Goal: Task Accomplishment & Management: Use online tool/utility

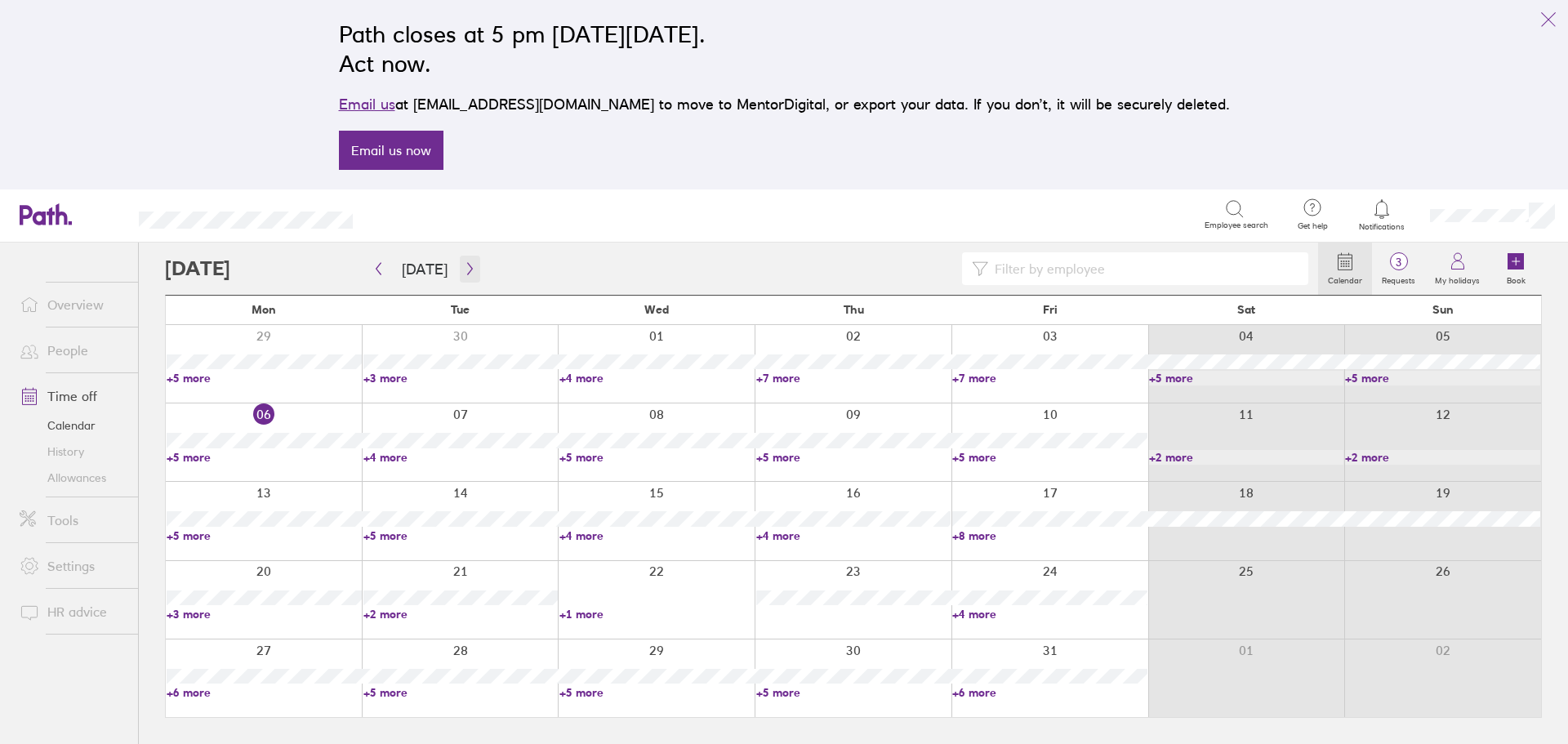
click at [464, 270] on icon "button" at bounding box center [469, 268] width 12 height 13
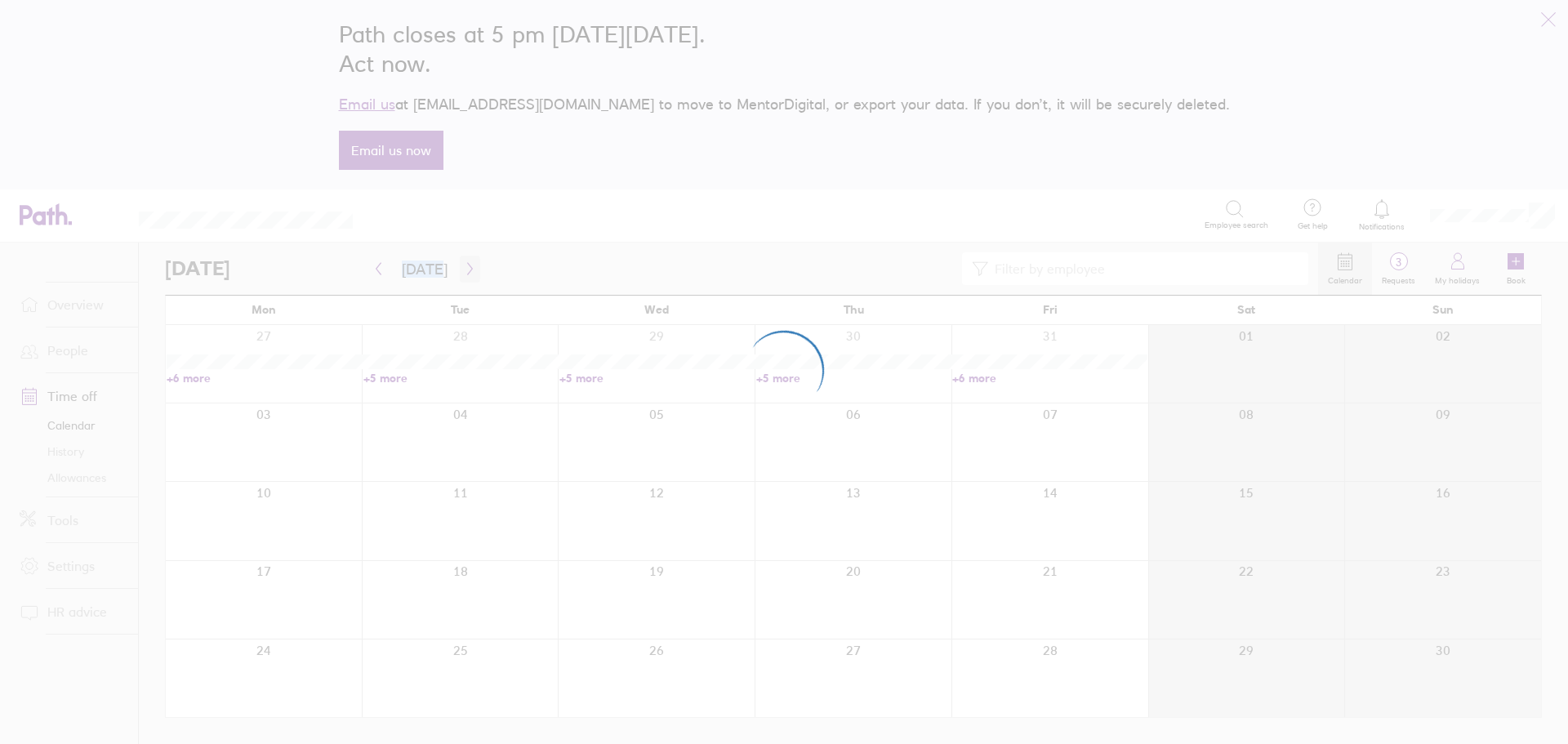
click at [464, 270] on div at bounding box center [784, 372] width 1568 height 744
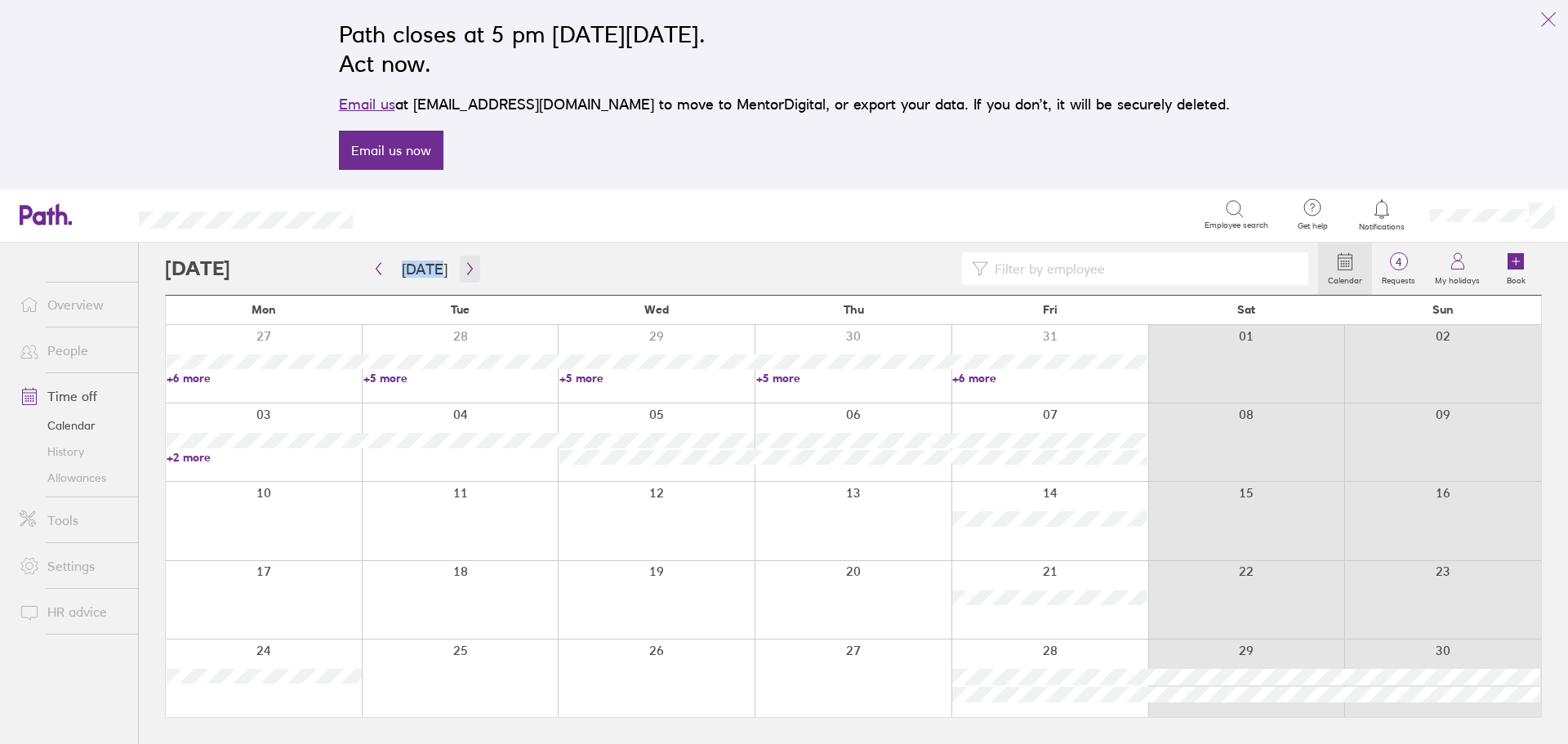
click at [461, 275] on button "button" at bounding box center [470, 268] width 20 height 27
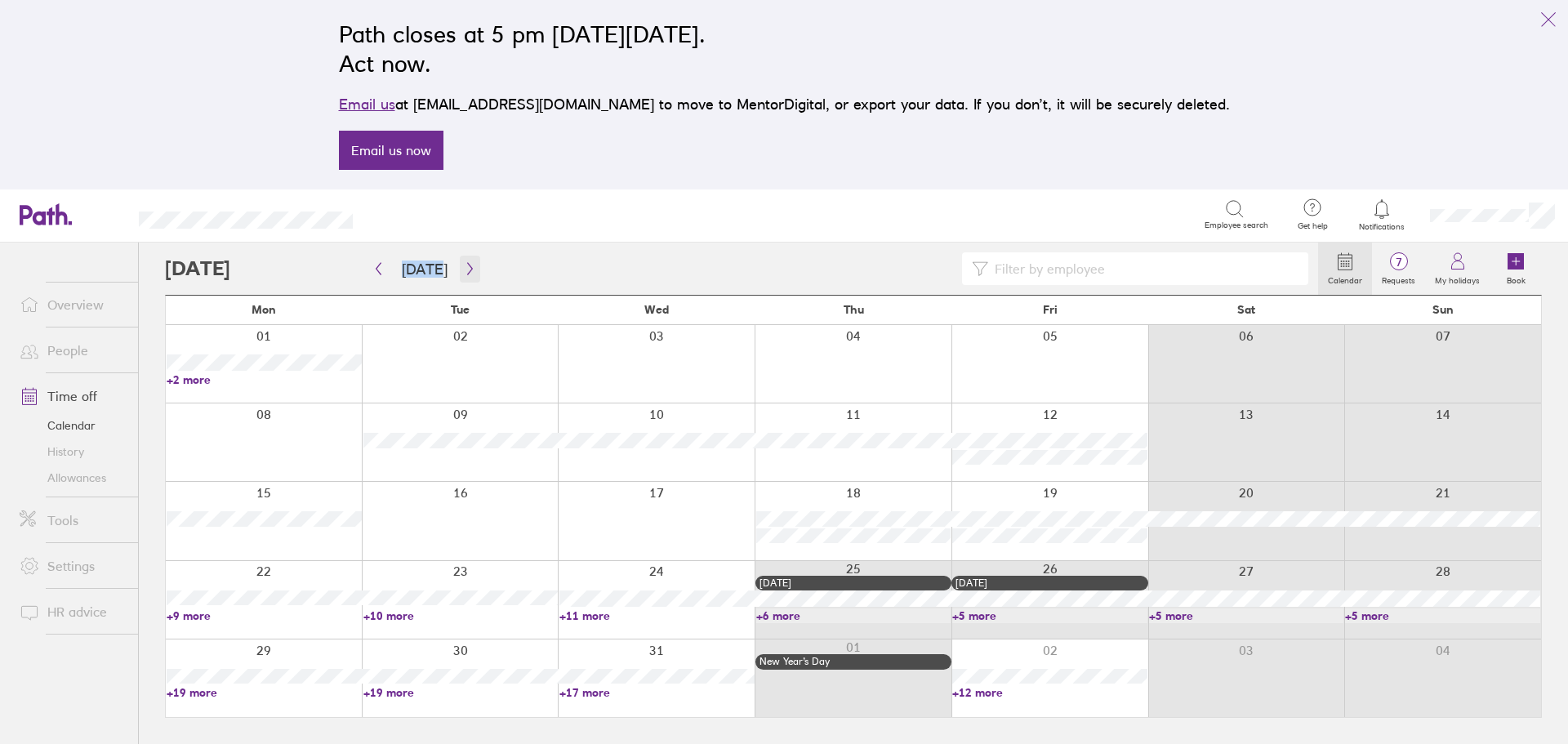
click at [471, 278] on button "button" at bounding box center [470, 268] width 20 height 27
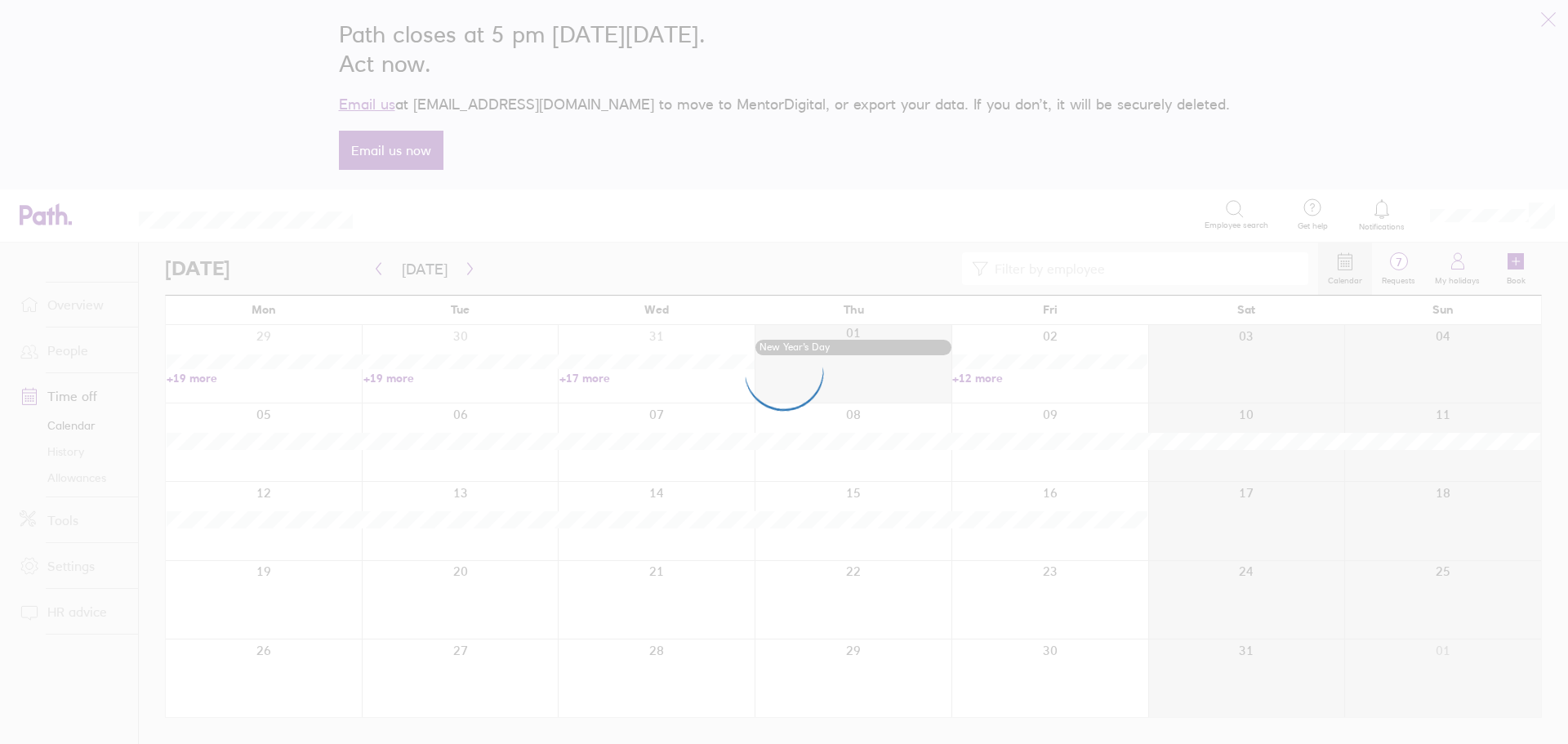
click at [1156, 268] on div at bounding box center [784, 372] width 1568 height 744
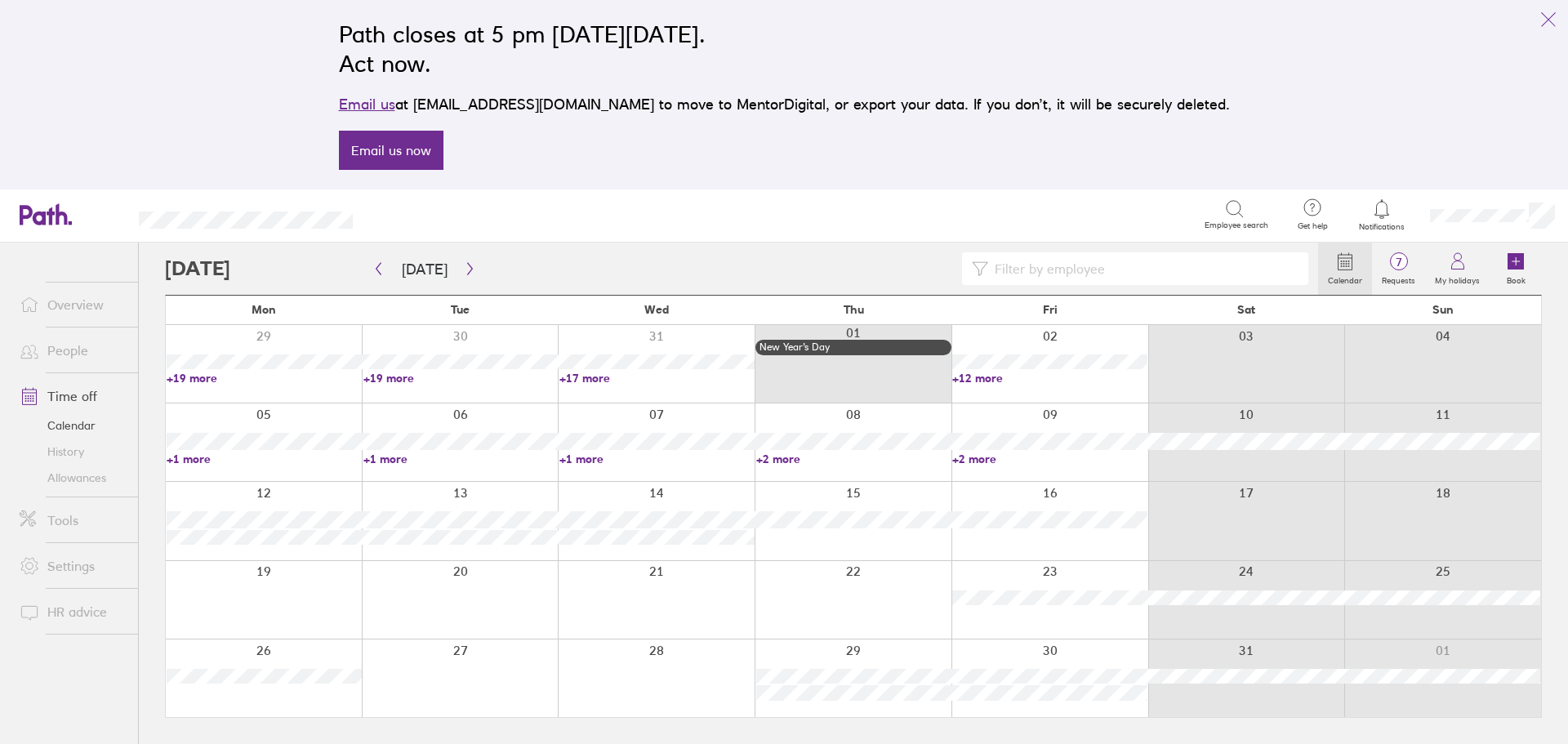
click at [1055, 273] on input at bounding box center [1143, 268] width 310 height 31
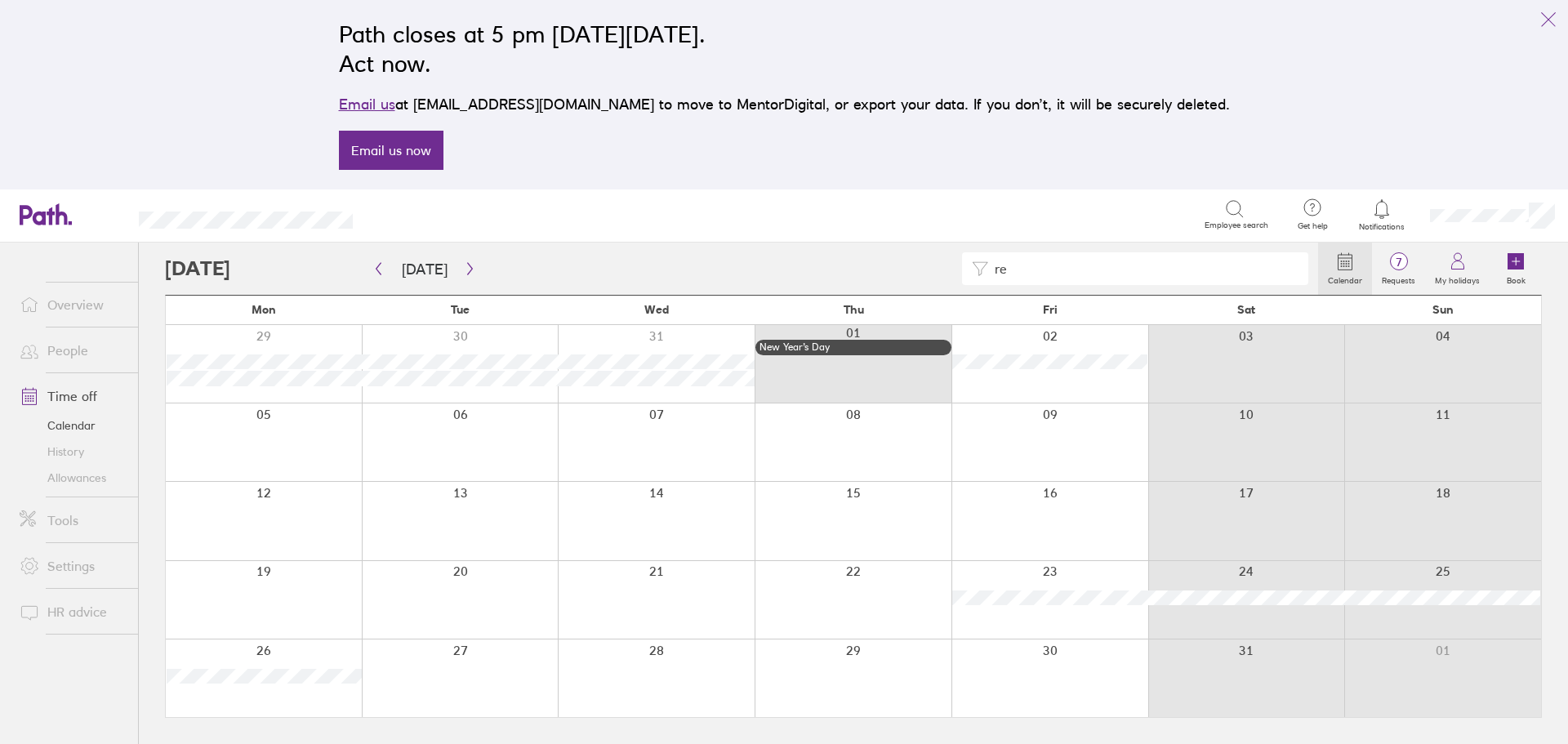
type input "r"
type input "a"
drag, startPoint x: 1073, startPoint y: 267, endPoint x: 920, endPoint y: 267, distance: 153.0
click at [920, 267] on div "[PERSON_NAME]" at bounding box center [741, 268] width 1153 height 33
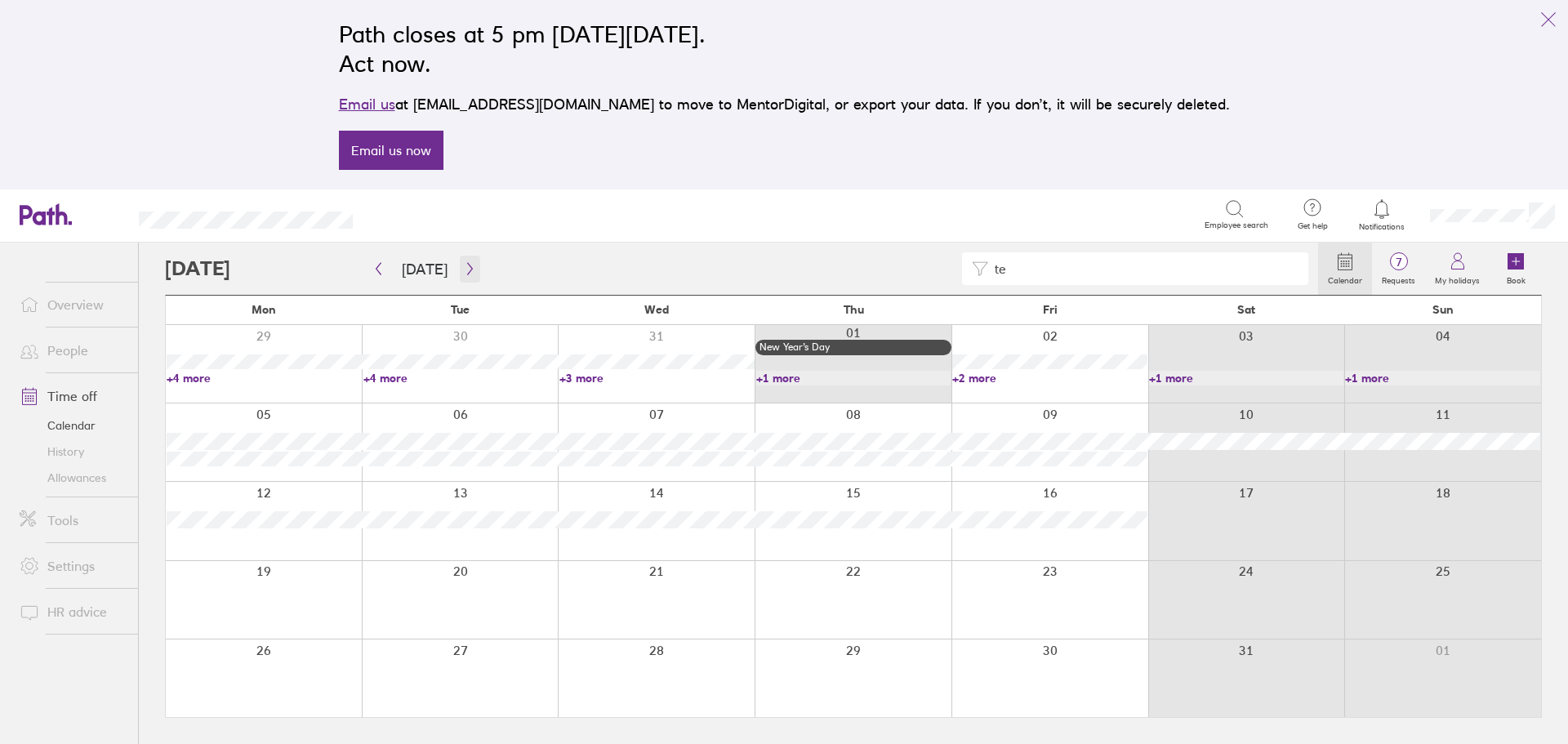
click at [470, 272] on icon "button" at bounding box center [469, 268] width 12 height 13
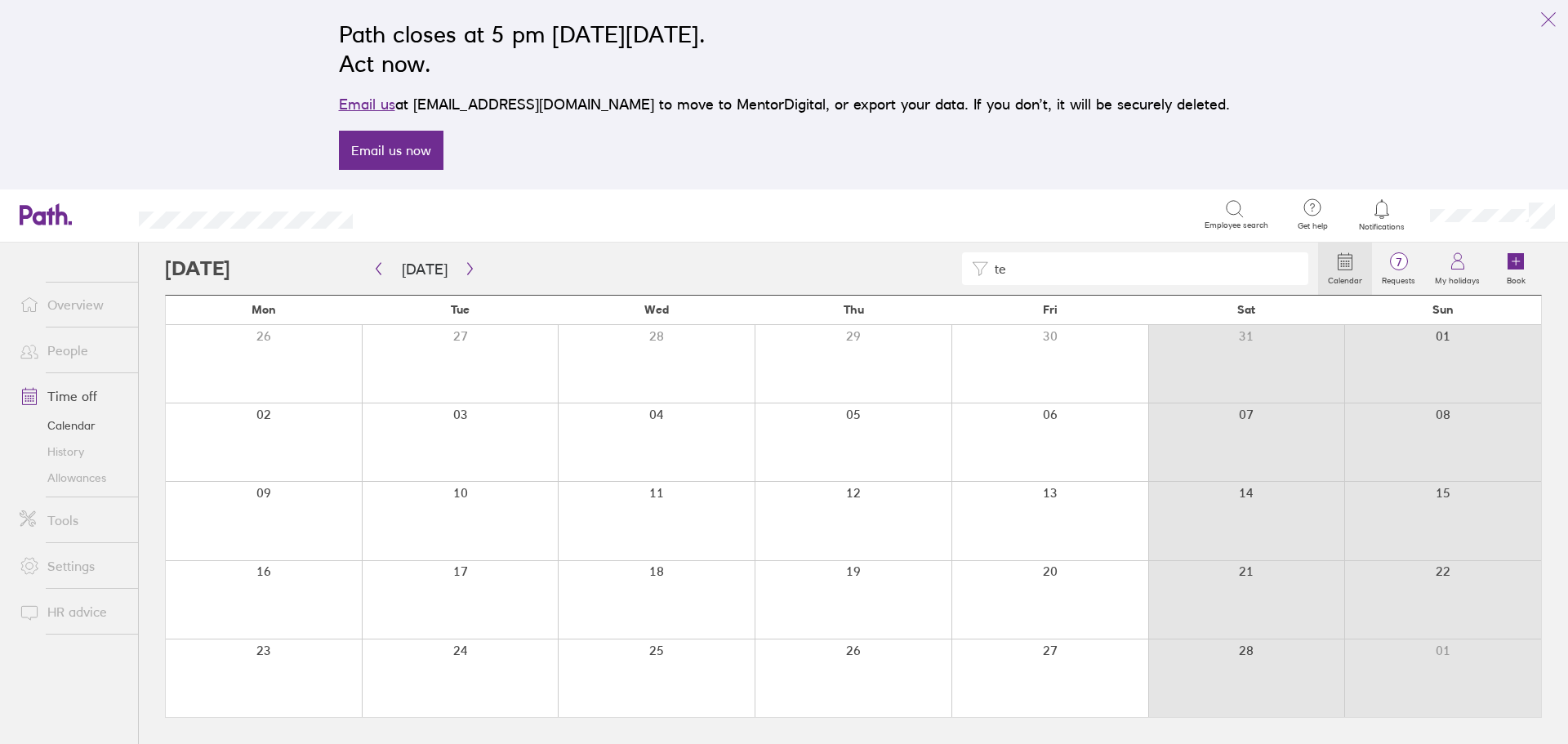
drag, startPoint x: 1126, startPoint y: 276, endPoint x: 1004, endPoint y: 272, distance: 122.1
click at [1004, 272] on input "te" at bounding box center [1143, 268] width 310 height 31
click at [1029, 275] on input "te" at bounding box center [1143, 268] width 310 height 31
type input "t"
type input "k"
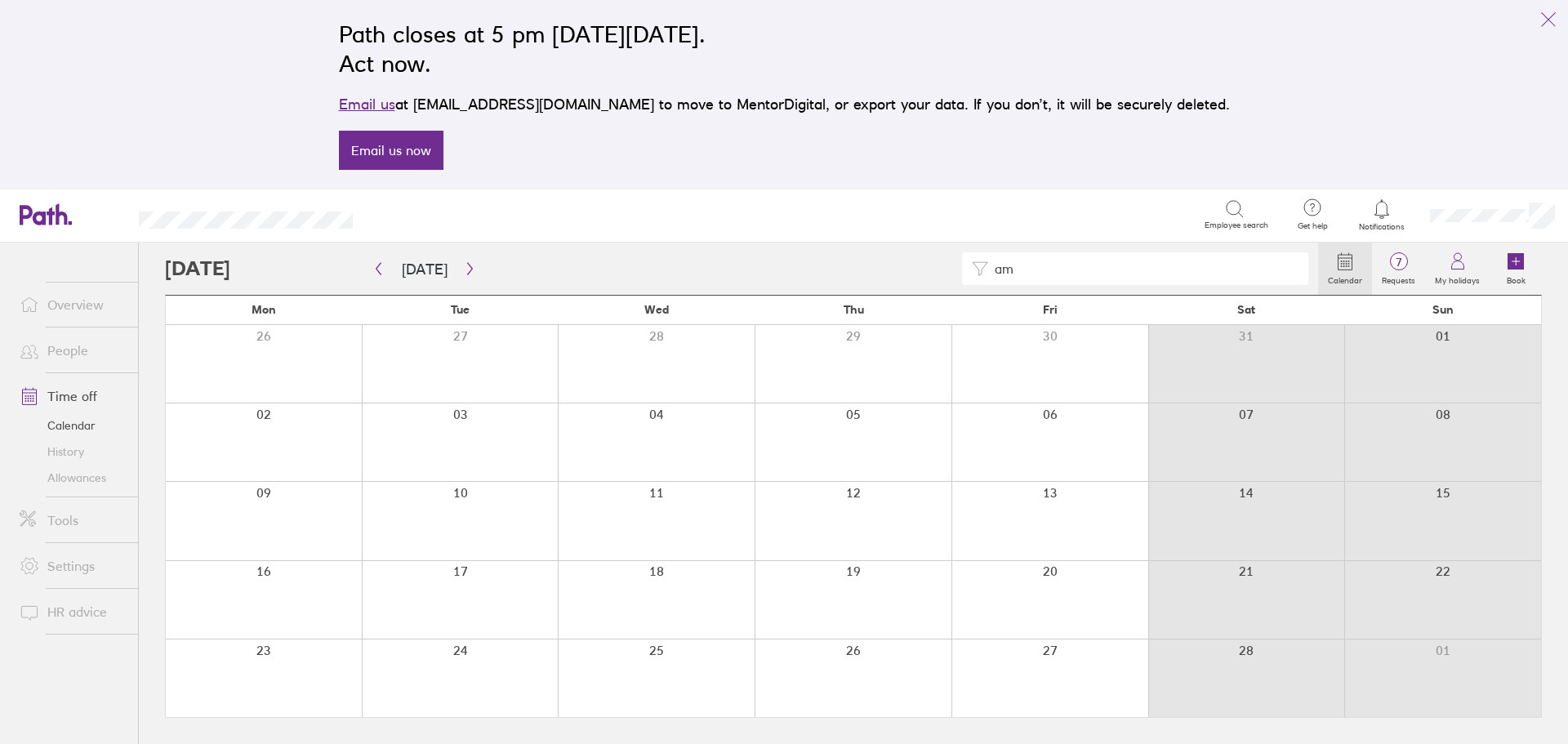
type input "a"
click at [469, 277] on button "button" at bounding box center [470, 268] width 20 height 27
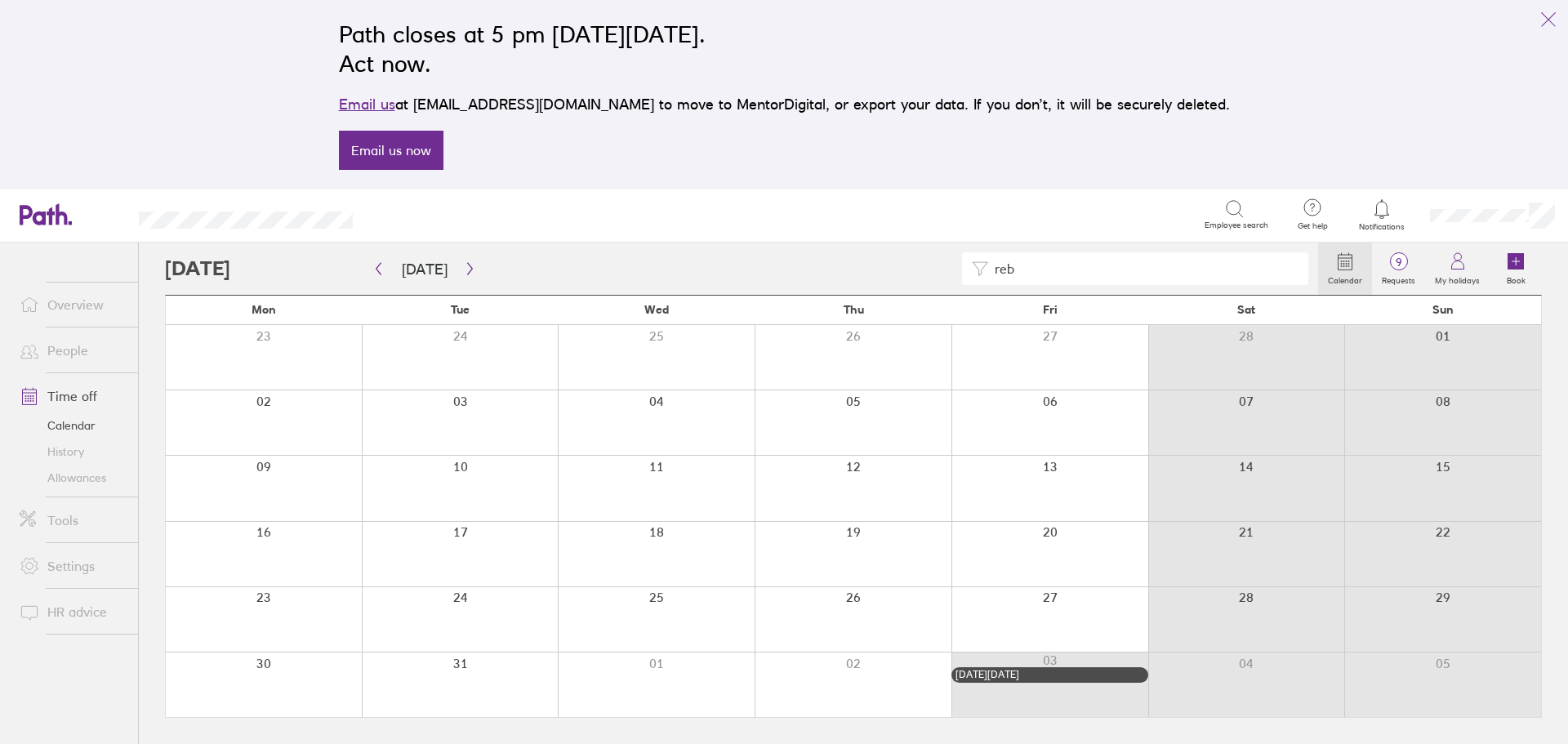
drag, startPoint x: 1040, startPoint y: 268, endPoint x: 873, endPoint y: 268, distance: 167.0
click at [873, 268] on div "reb" at bounding box center [741, 268] width 1153 height 33
type input "k"
type input "a"
click at [463, 272] on icon "button" at bounding box center [469, 268] width 12 height 13
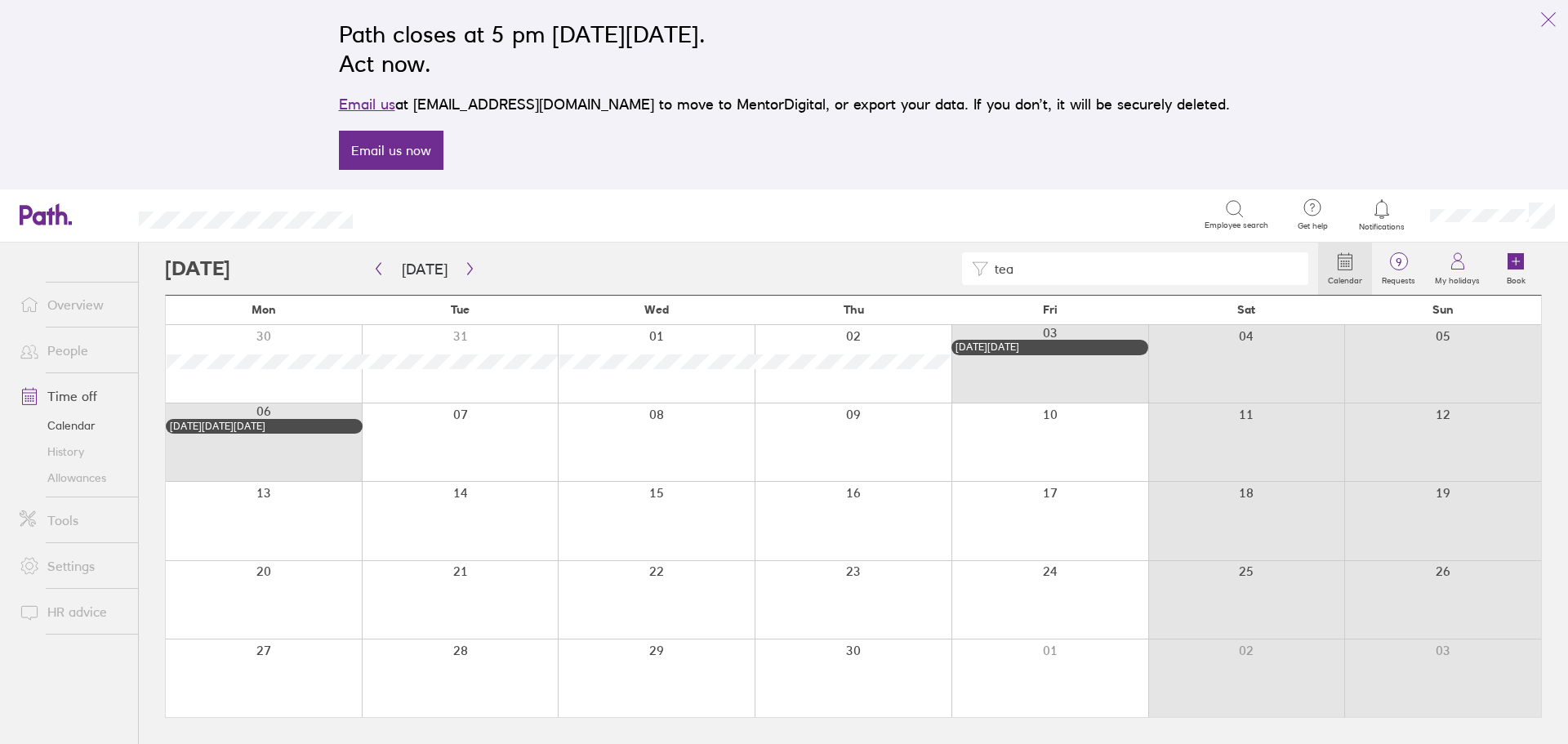
drag, startPoint x: 1126, startPoint y: 273, endPoint x: 897, endPoint y: 293, distance: 229.9
click at [897, 293] on div "tea Calendar 9 Requests My holidays Book" at bounding box center [853, 268] width 1377 height 52
type input "a"
type input "k"
type input "r"
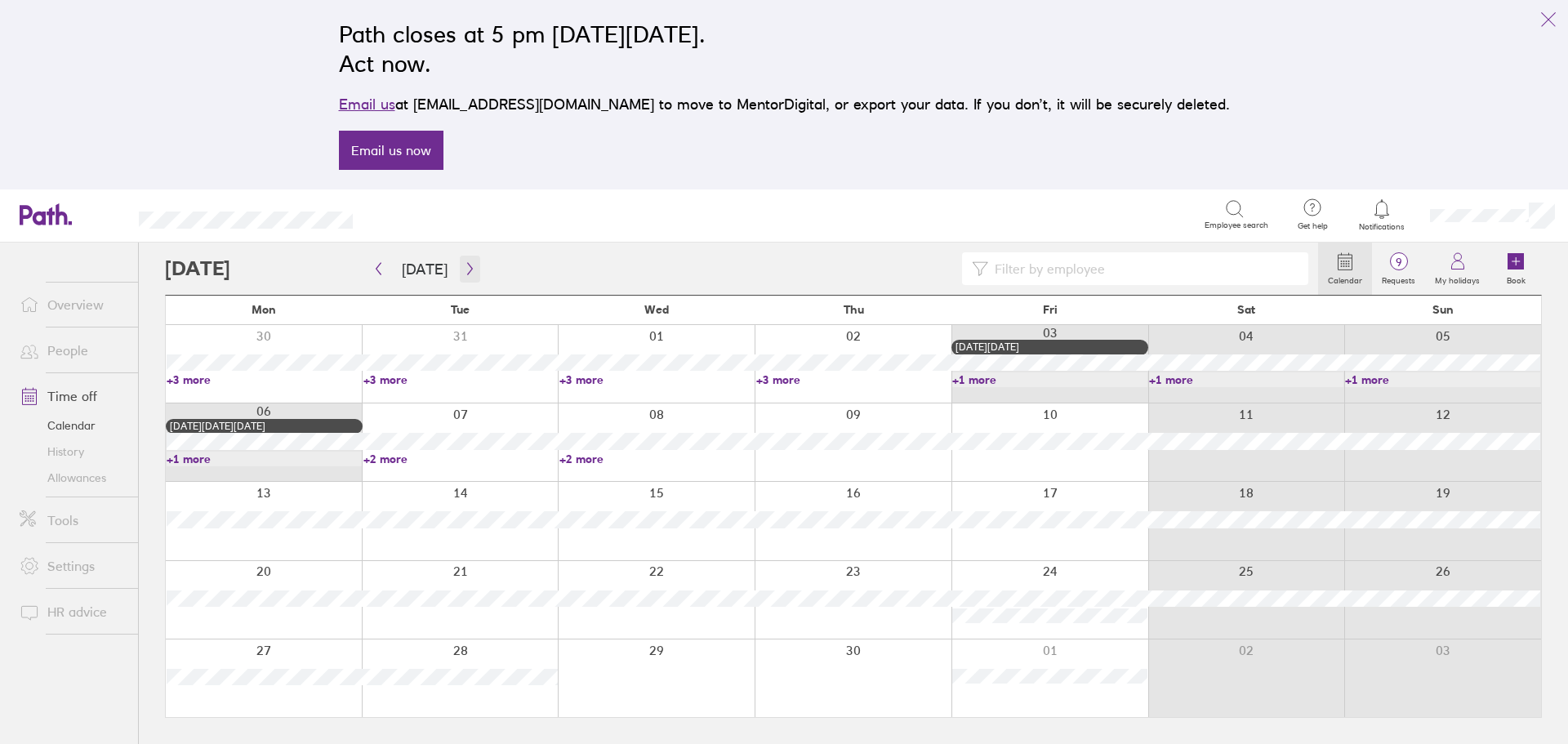
click at [463, 275] on icon "button" at bounding box center [469, 268] width 12 height 13
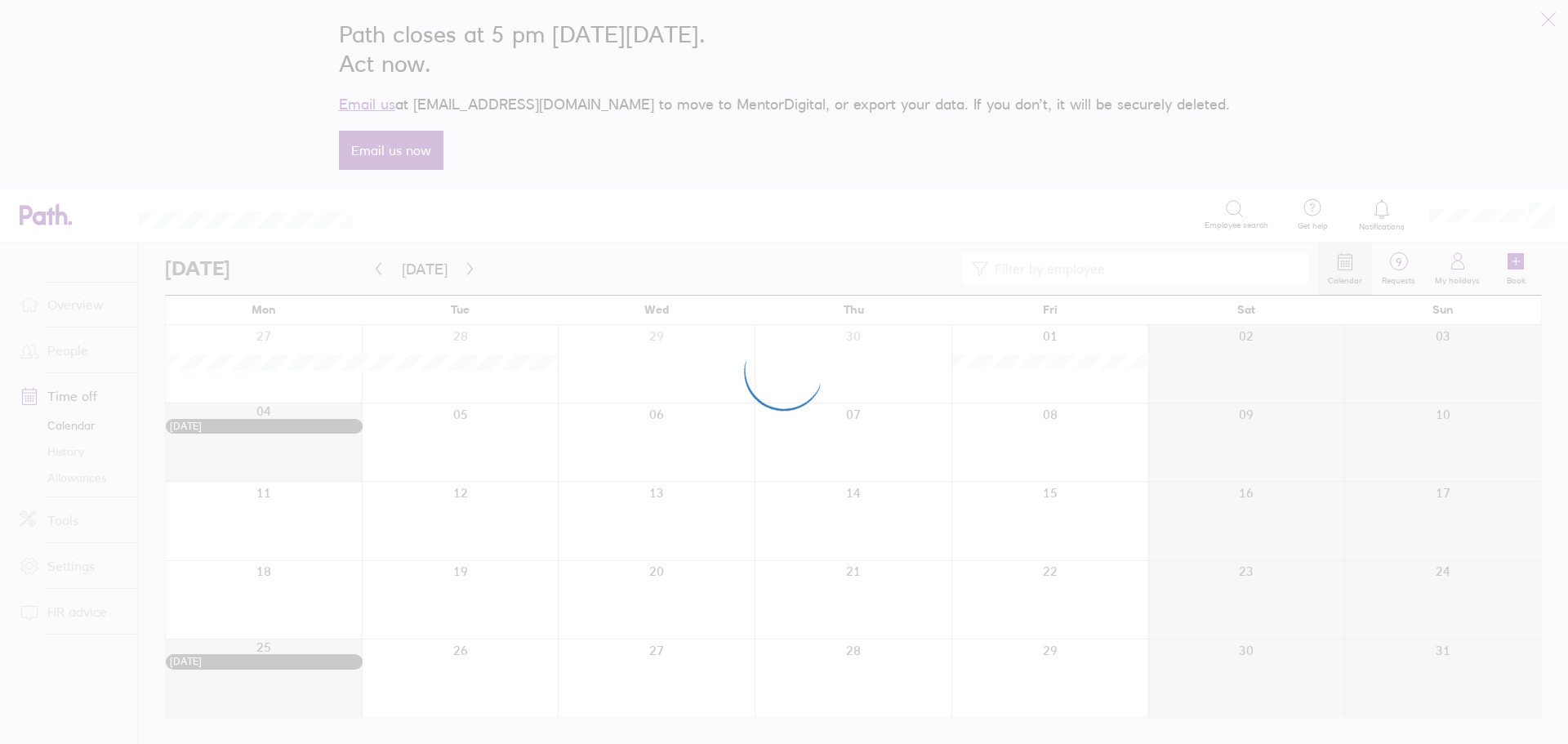
click at [1011, 282] on div at bounding box center [784, 372] width 1568 height 744
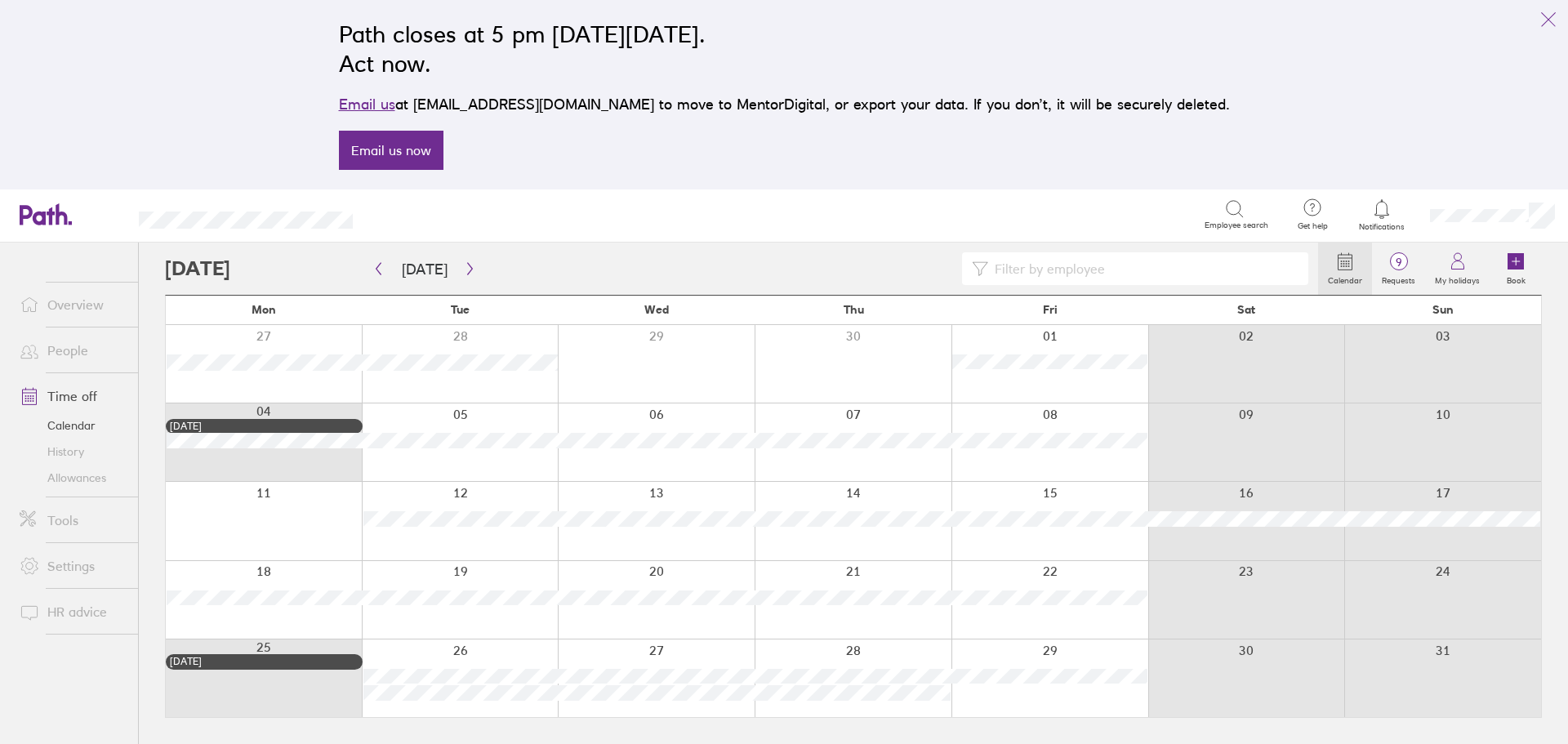
click at [1054, 274] on input at bounding box center [1143, 268] width 310 height 31
drag, startPoint x: 1050, startPoint y: 273, endPoint x: 956, endPoint y: 264, distance: 94.4
click at [956, 264] on div "[PERSON_NAME]" at bounding box center [741, 268] width 1153 height 33
type input "r"
type input "t"
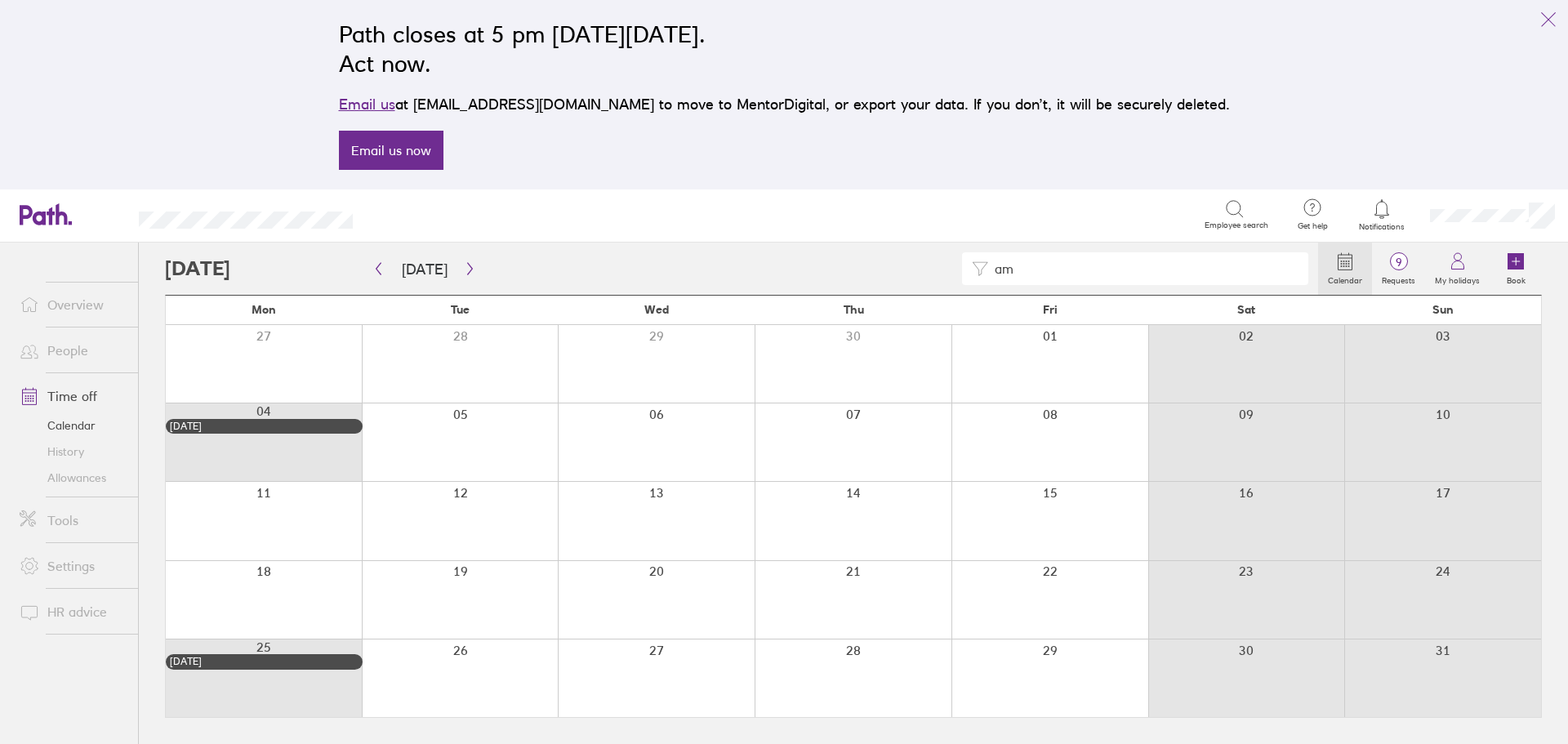
type input "a"
click at [376, 271] on icon "button" at bounding box center [378, 268] width 12 height 13
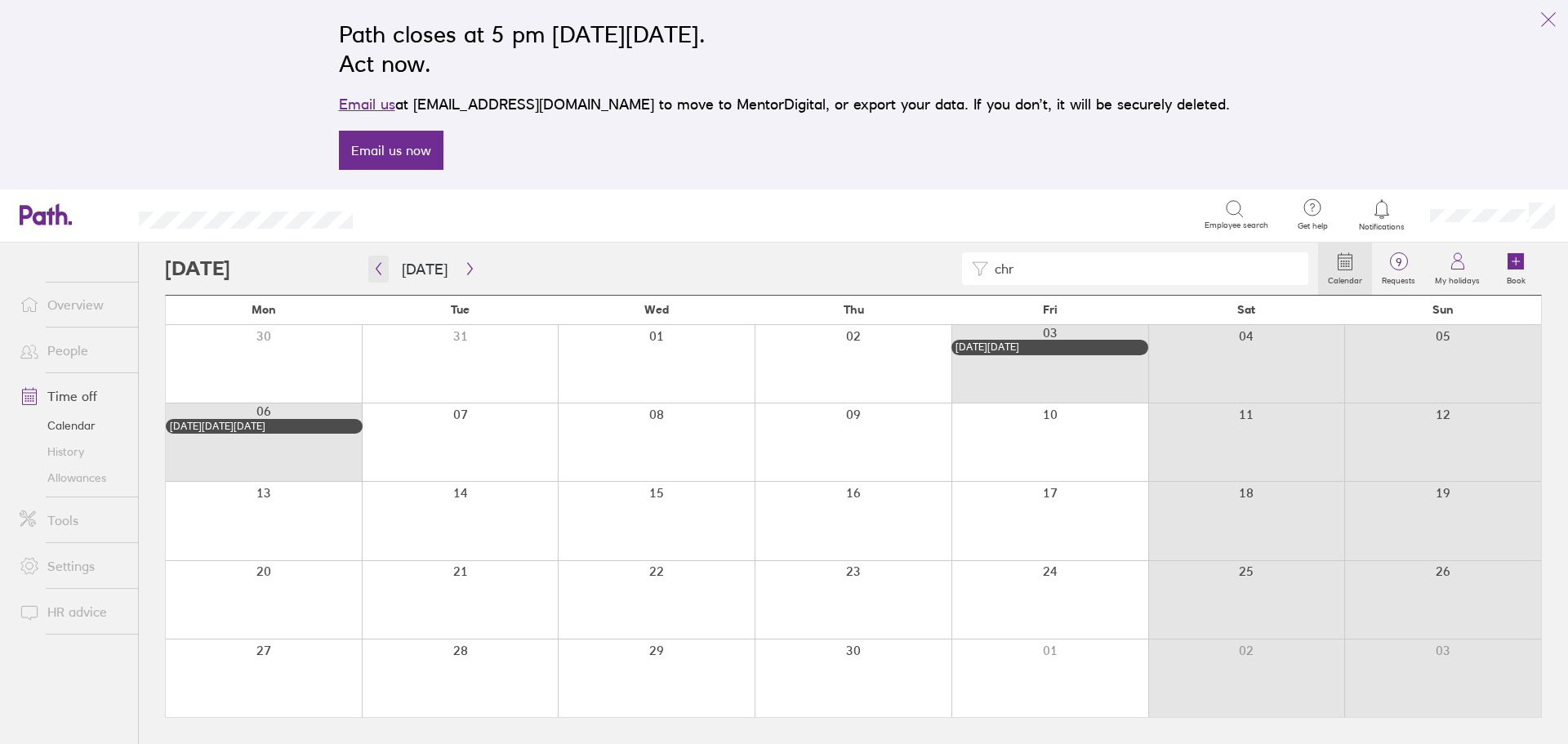
click at [376, 271] on icon "button" at bounding box center [378, 268] width 12 height 13
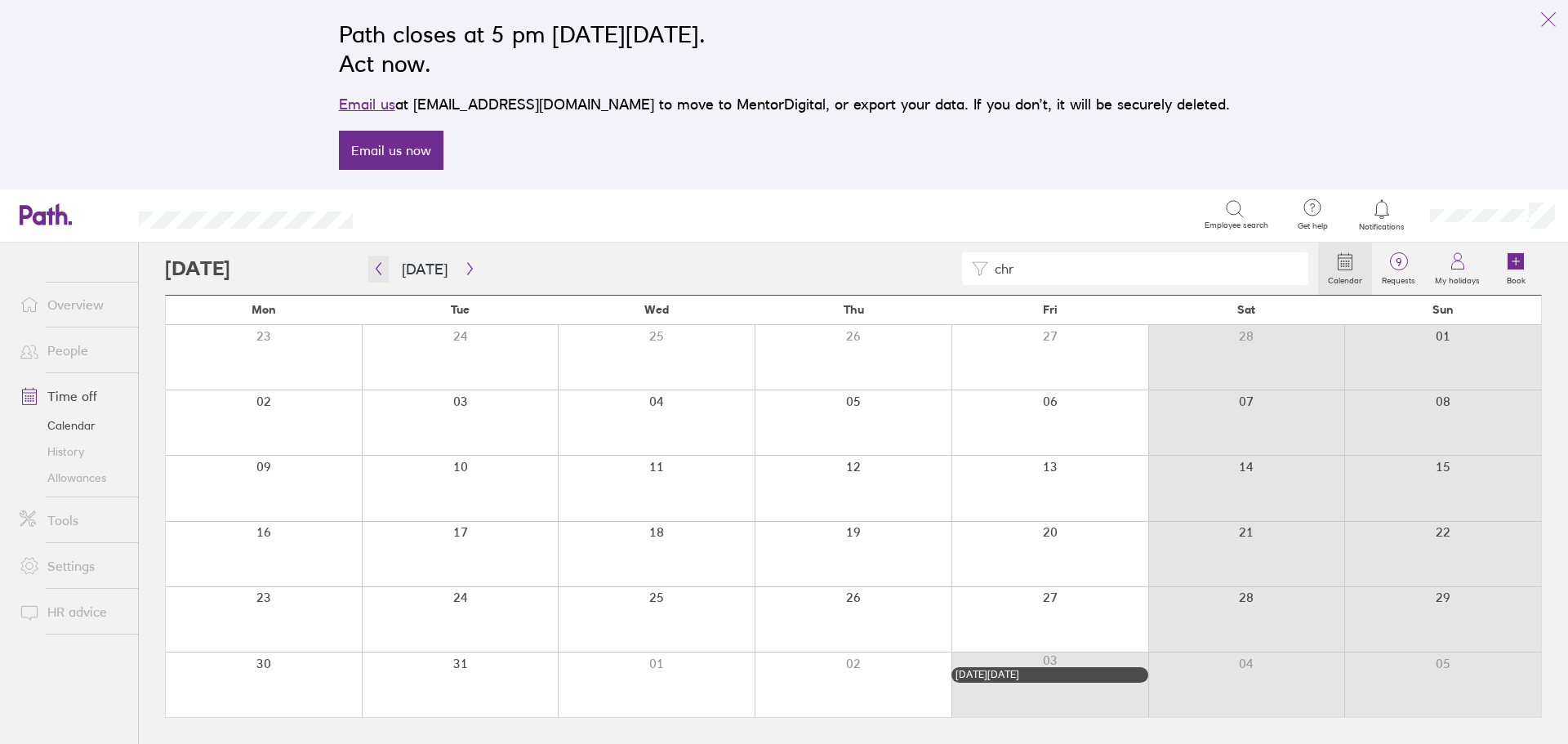
click at [376, 275] on icon "button" at bounding box center [378, 268] width 12 height 13
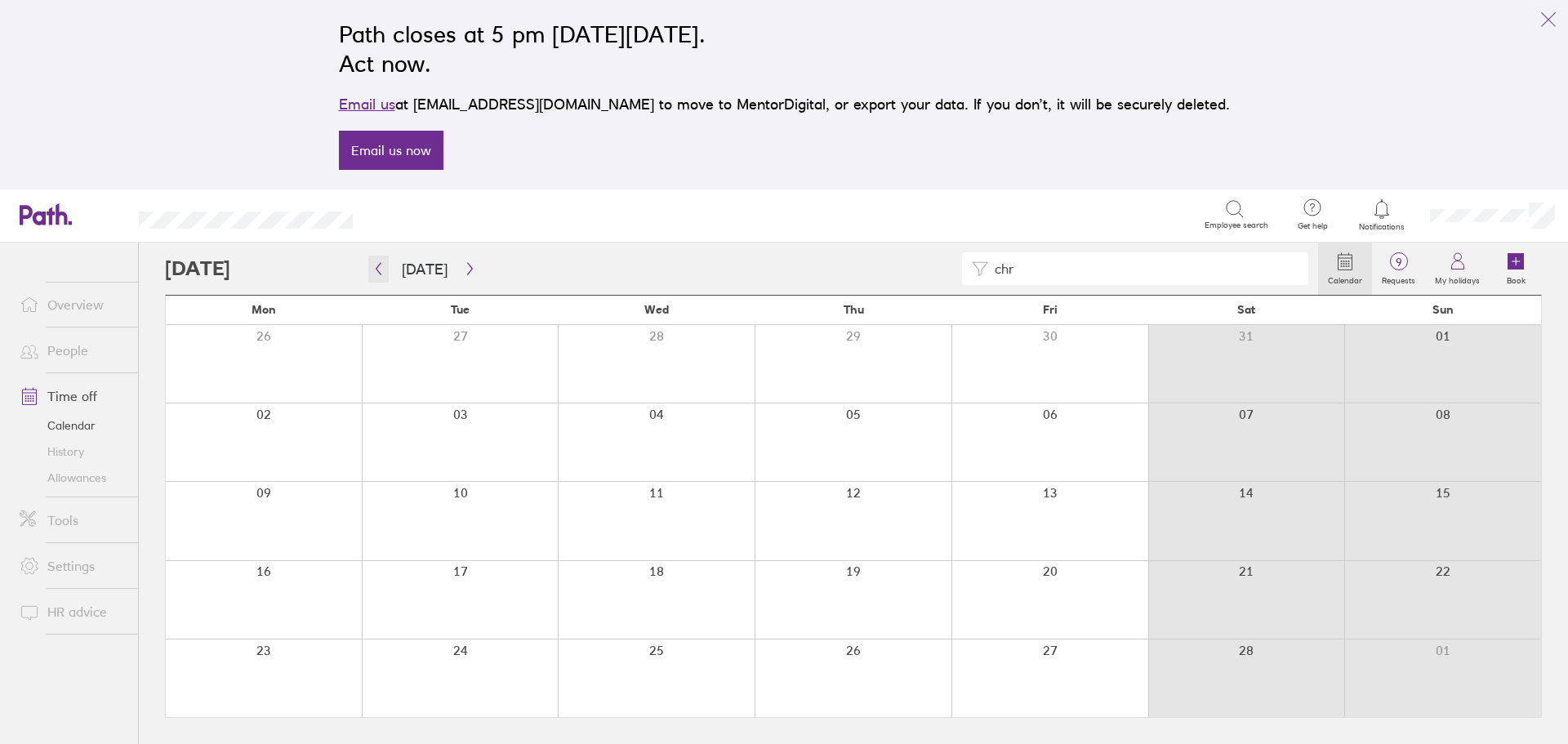
click at [376, 275] on icon "button" at bounding box center [378, 268] width 12 height 13
click at [467, 274] on icon "button" at bounding box center [469, 268] width 5 height 12
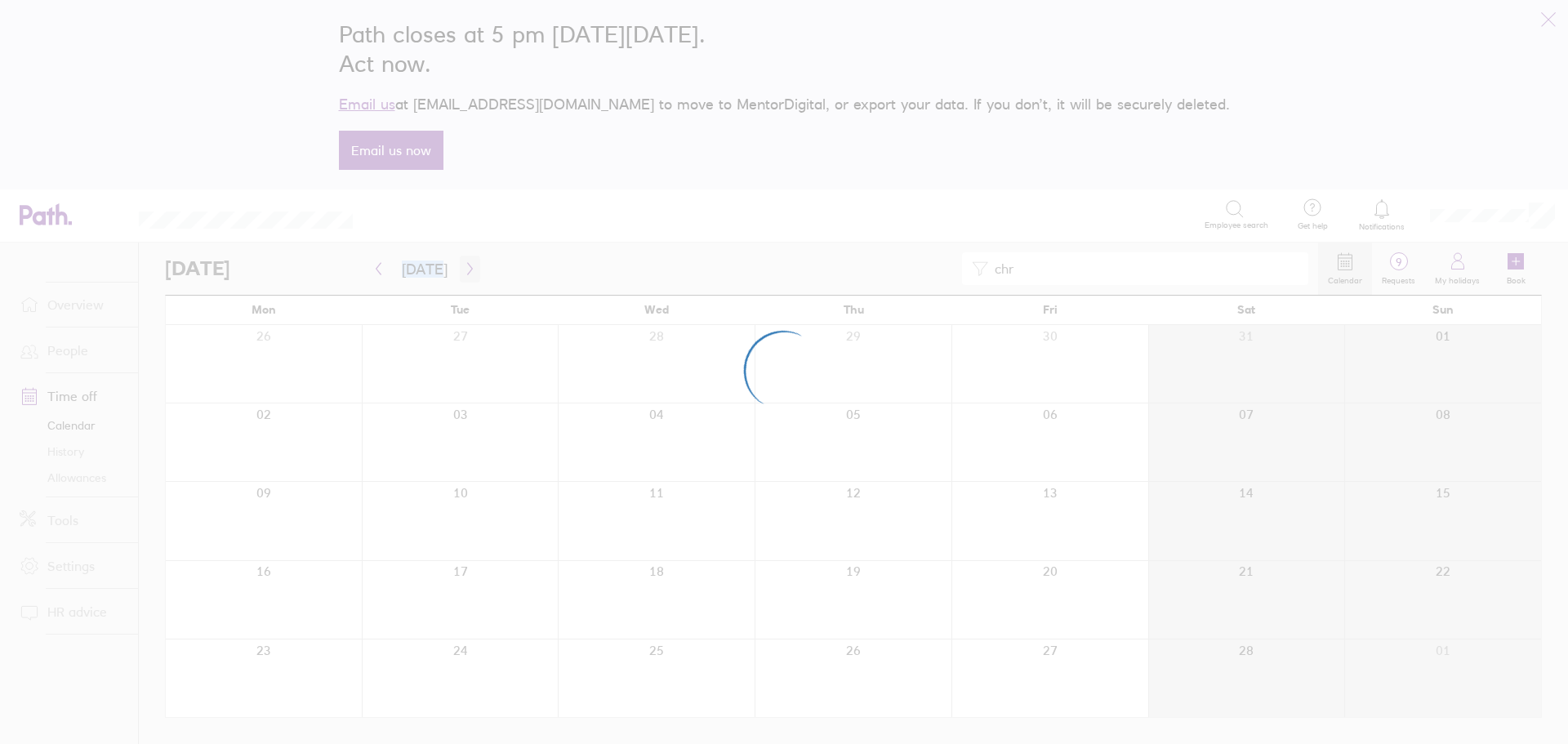
click at [463, 274] on div at bounding box center [784, 372] width 1568 height 744
click at [463, 275] on div at bounding box center [784, 372] width 1568 height 744
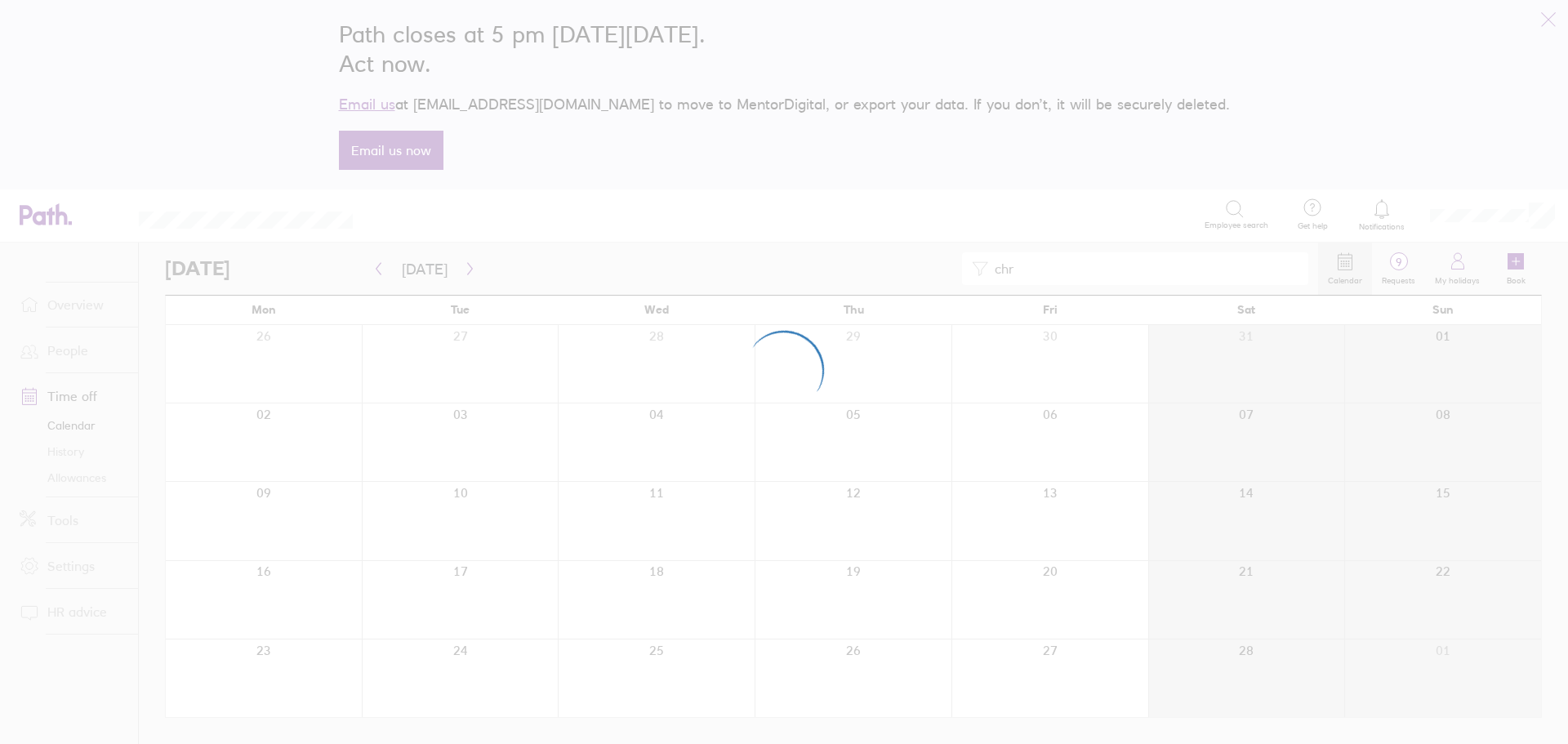
click at [463, 275] on div at bounding box center [784, 372] width 1568 height 744
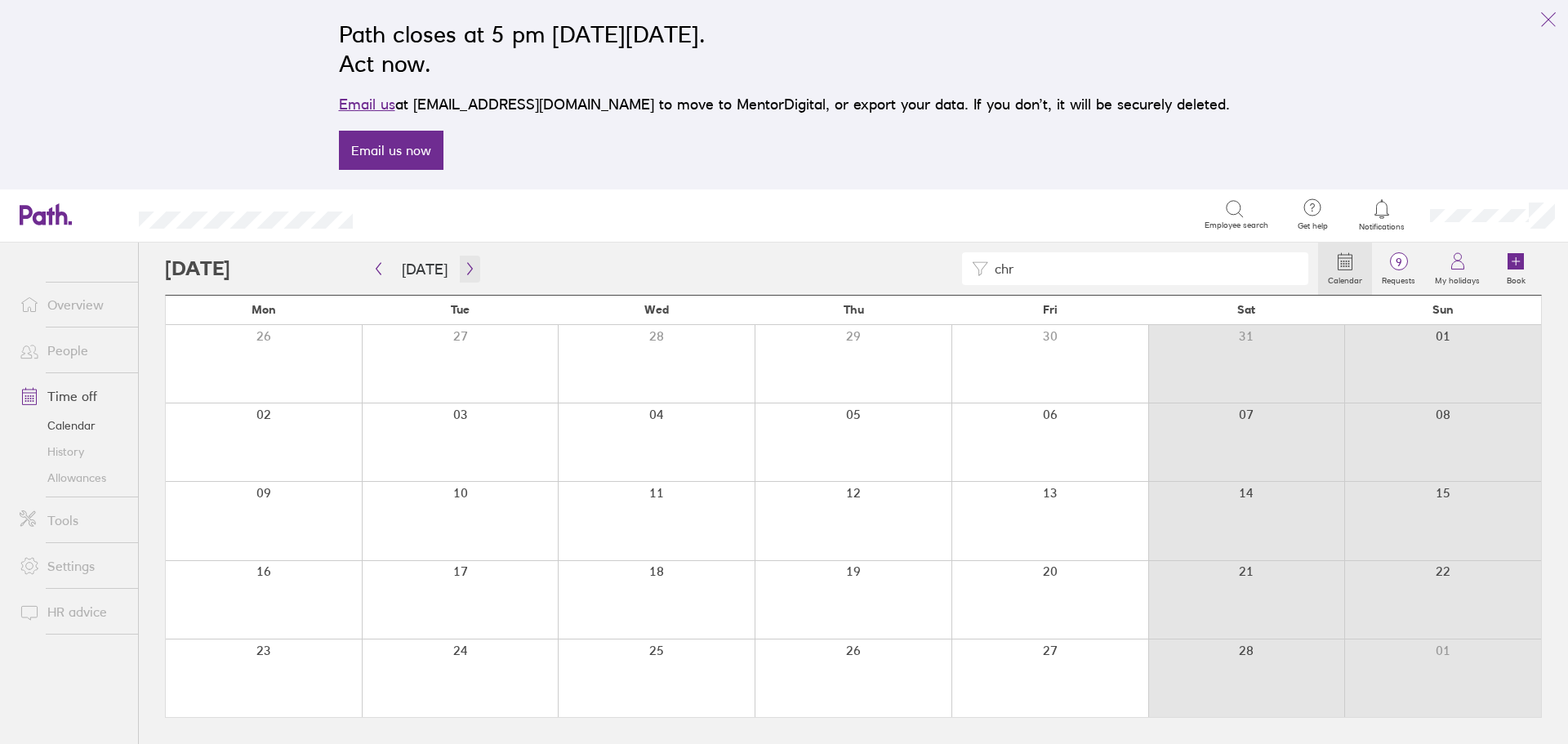
click at [463, 275] on button "button" at bounding box center [470, 268] width 20 height 27
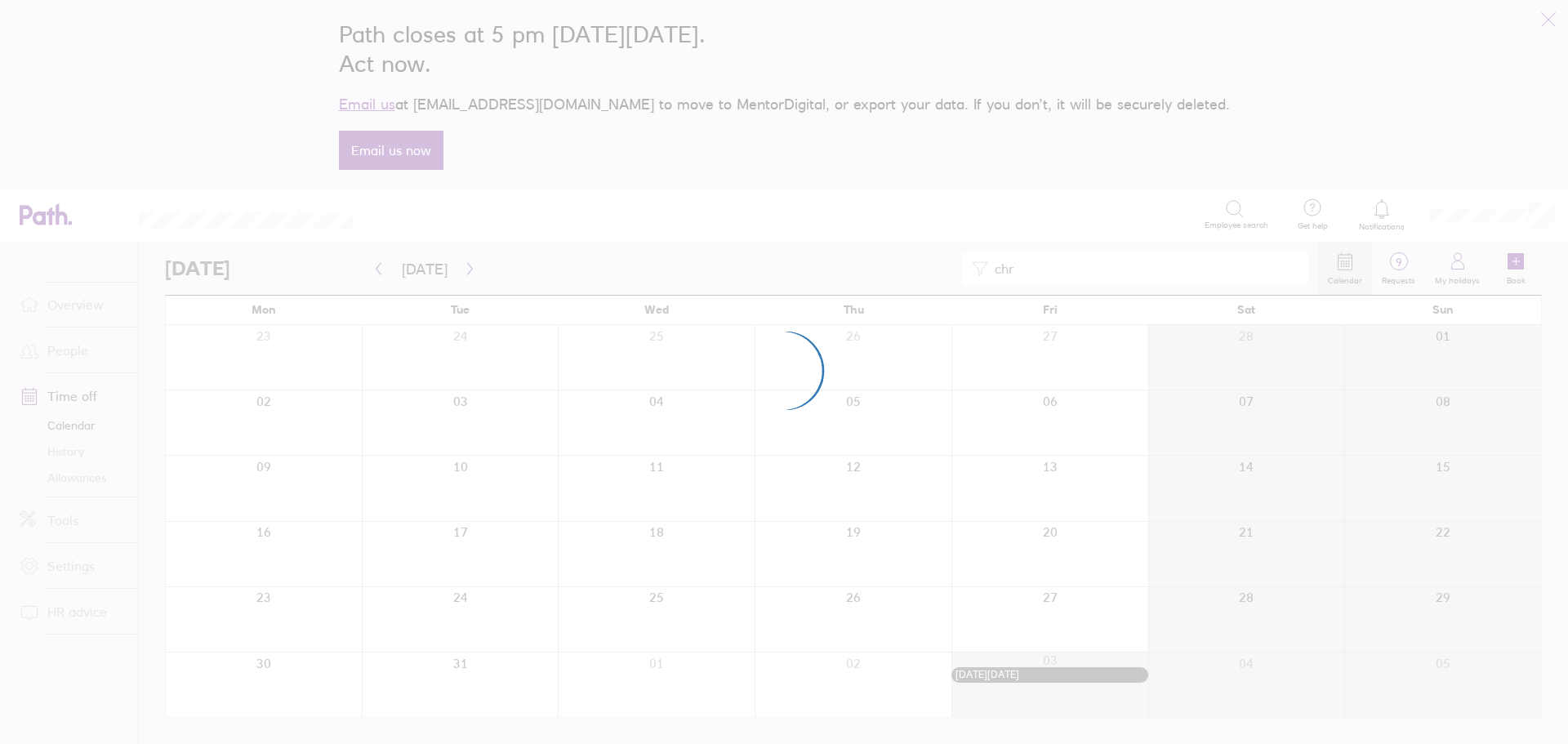
click at [463, 275] on div at bounding box center [784, 372] width 1568 height 744
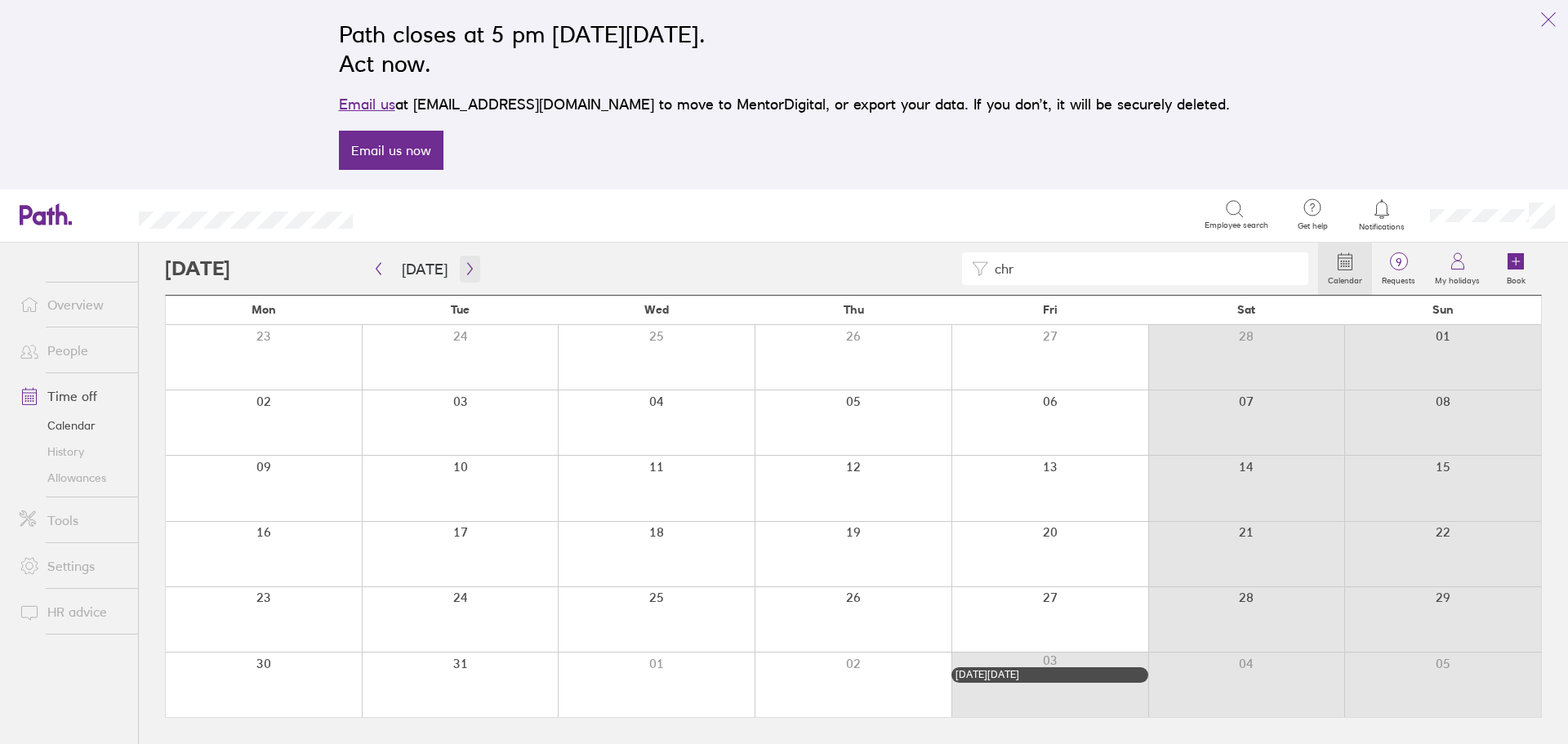
click at [460, 263] on button "button" at bounding box center [470, 268] width 20 height 27
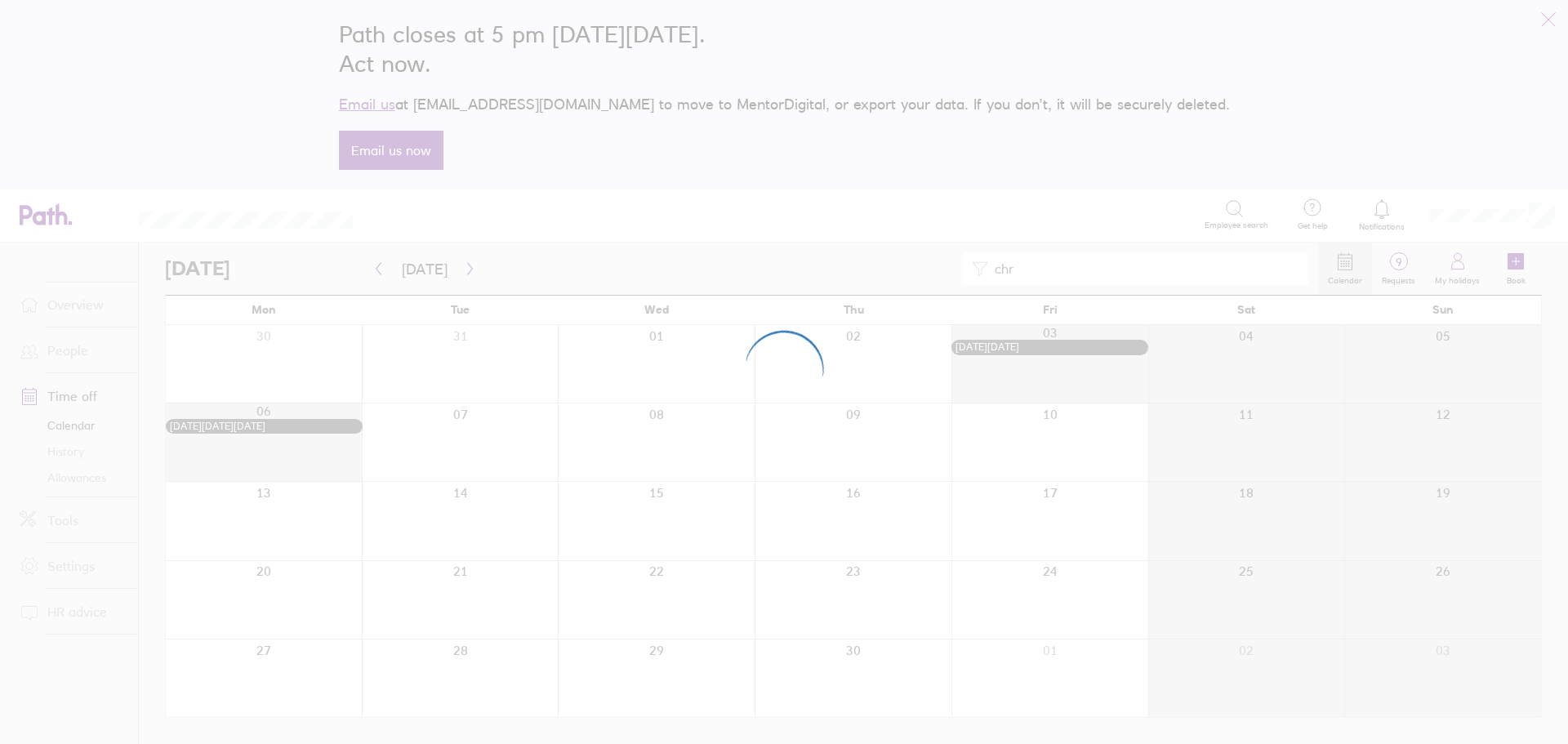
click at [463, 268] on div at bounding box center [784, 372] width 1568 height 744
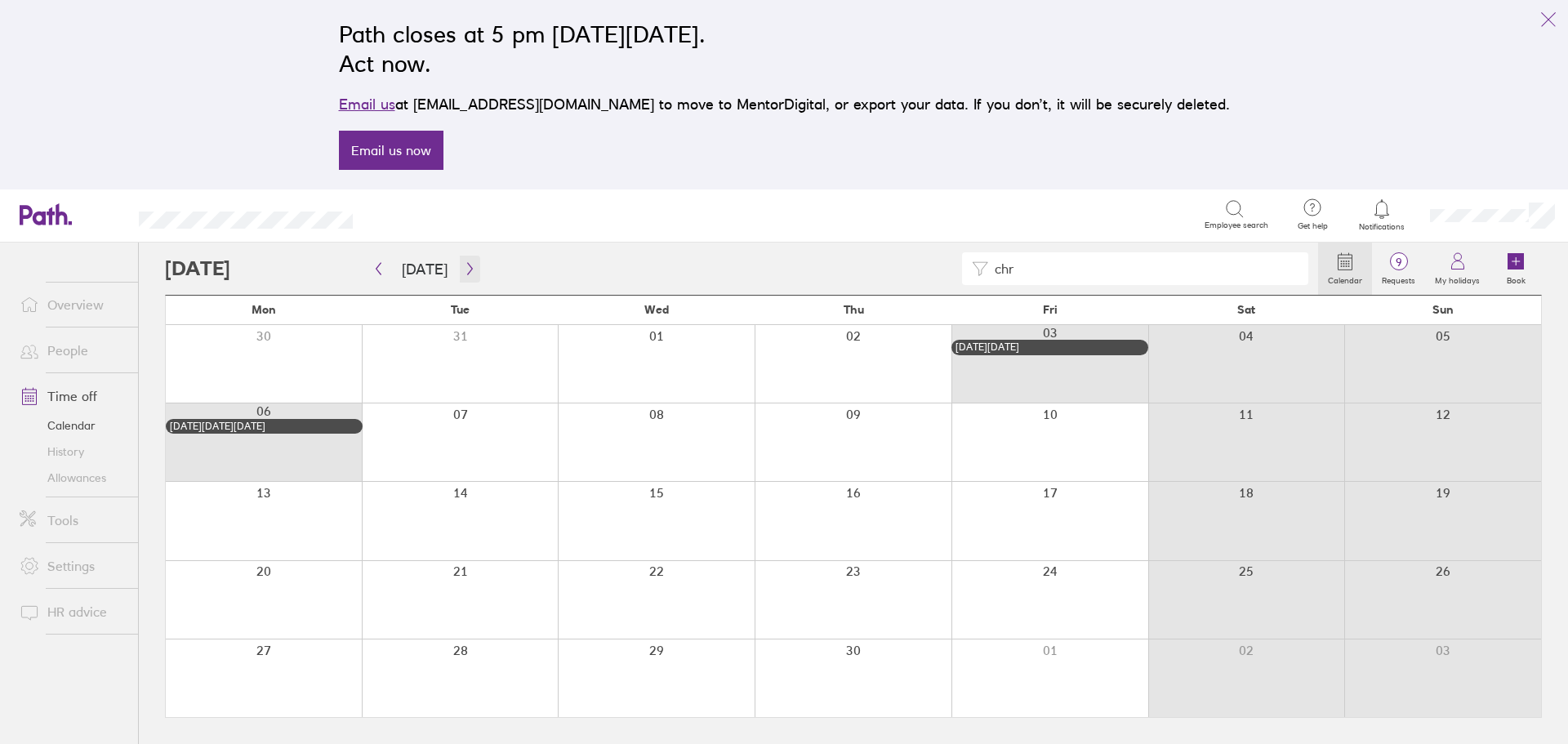
click at [463, 268] on icon "button" at bounding box center [469, 268] width 12 height 13
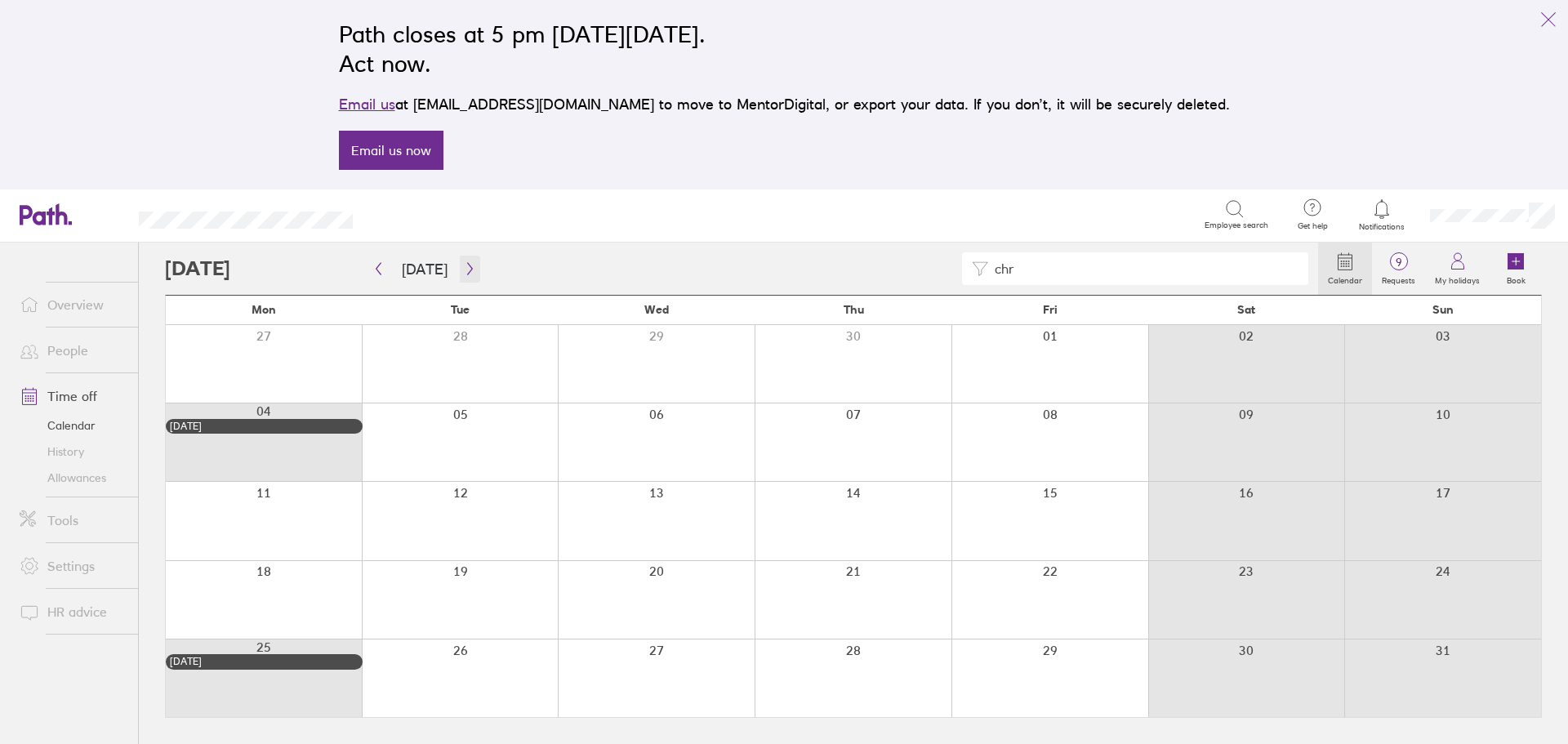
click at [463, 268] on icon "button" at bounding box center [469, 268] width 12 height 13
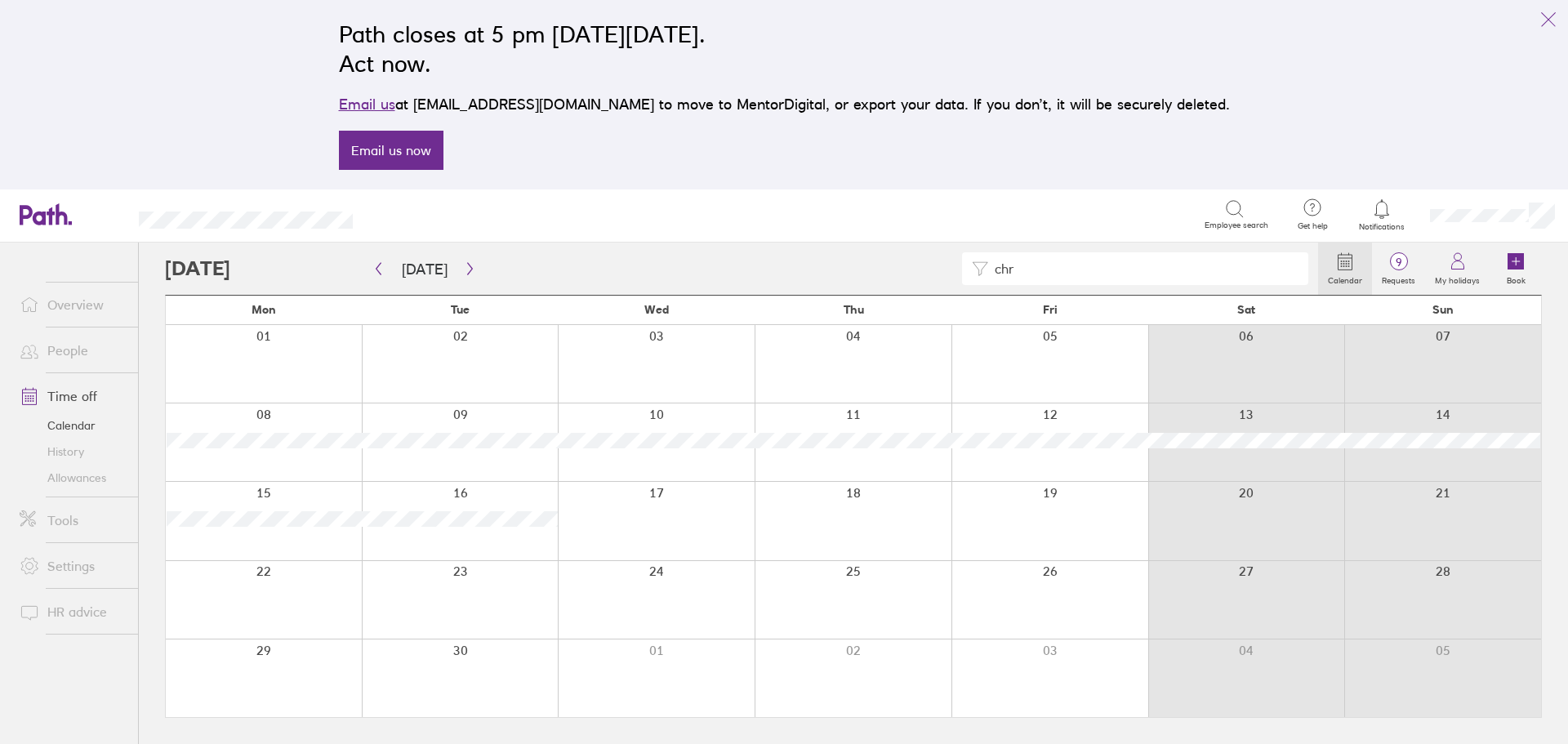
drag, startPoint x: 1023, startPoint y: 270, endPoint x: 960, endPoint y: 270, distance: 63.0
click at [960, 270] on div "chr" at bounding box center [741, 268] width 1153 height 33
drag, startPoint x: 1041, startPoint y: 272, endPoint x: 987, endPoint y: 272, distance: 54.0
click at [987, 272] on div "am" at bounding box center [1135, 268] width 346 height 33
drag, startPoint x: 1045, startPoint y: 268, endPoint x: 948, endPoint y: 276, distance: 97.3
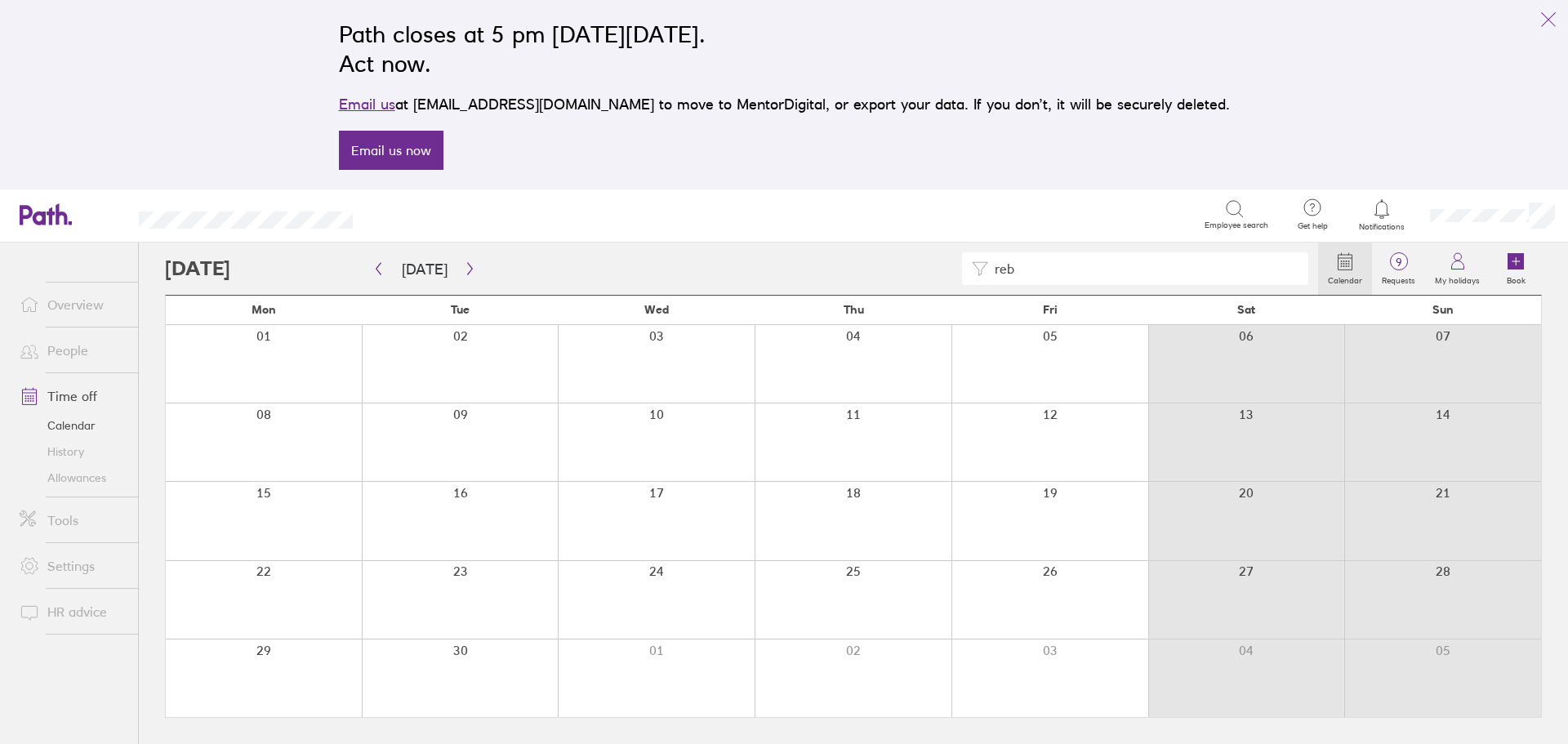
click at [948, 276] on div "reb" at bounding box center [741, 268] width 1153 height 33
drag, startPoint x: 1055, startPoint y: 268, endPoint x: 952, endPoint y: 269, distance: 103.0
click at [952, 269] on div "[PERSON_NAME]" at bounding box center [741, 268] width 1153 height 33
click at [463, 257] on button "button" at bounding box center [470, 268] width 20 height 27
drag, startPoint x: 1050, startPoint y: 273, endPoint x: 979, endPoint y: 266, distance: 71.3
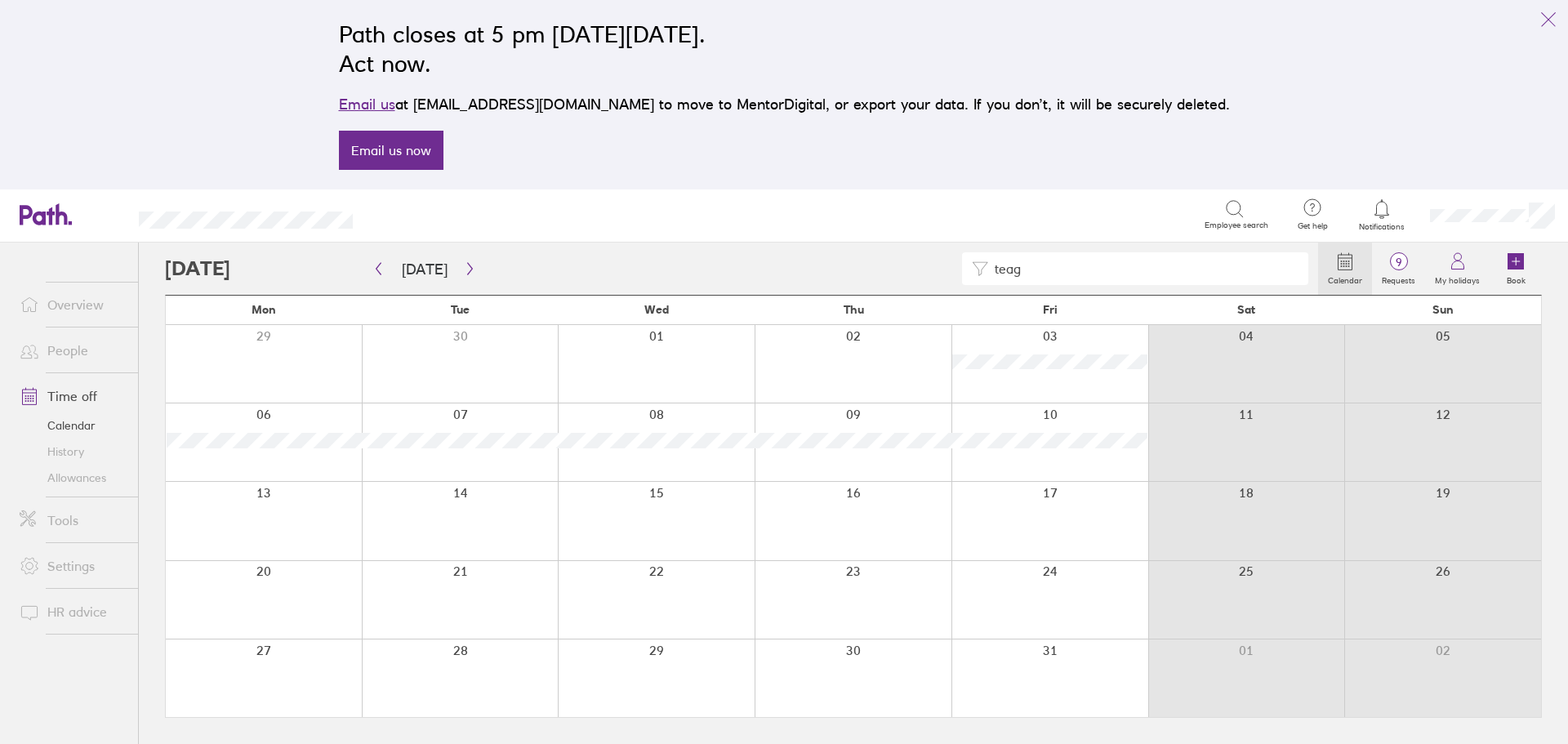
click at [979, 266] on div "teag" at bounding box center [1135, 268] width 346 height 33
type input "k"
type input "a"
type input "c"
click at [470, 273] on icon "button" at bounding box center [469, 268] width 12 height 13
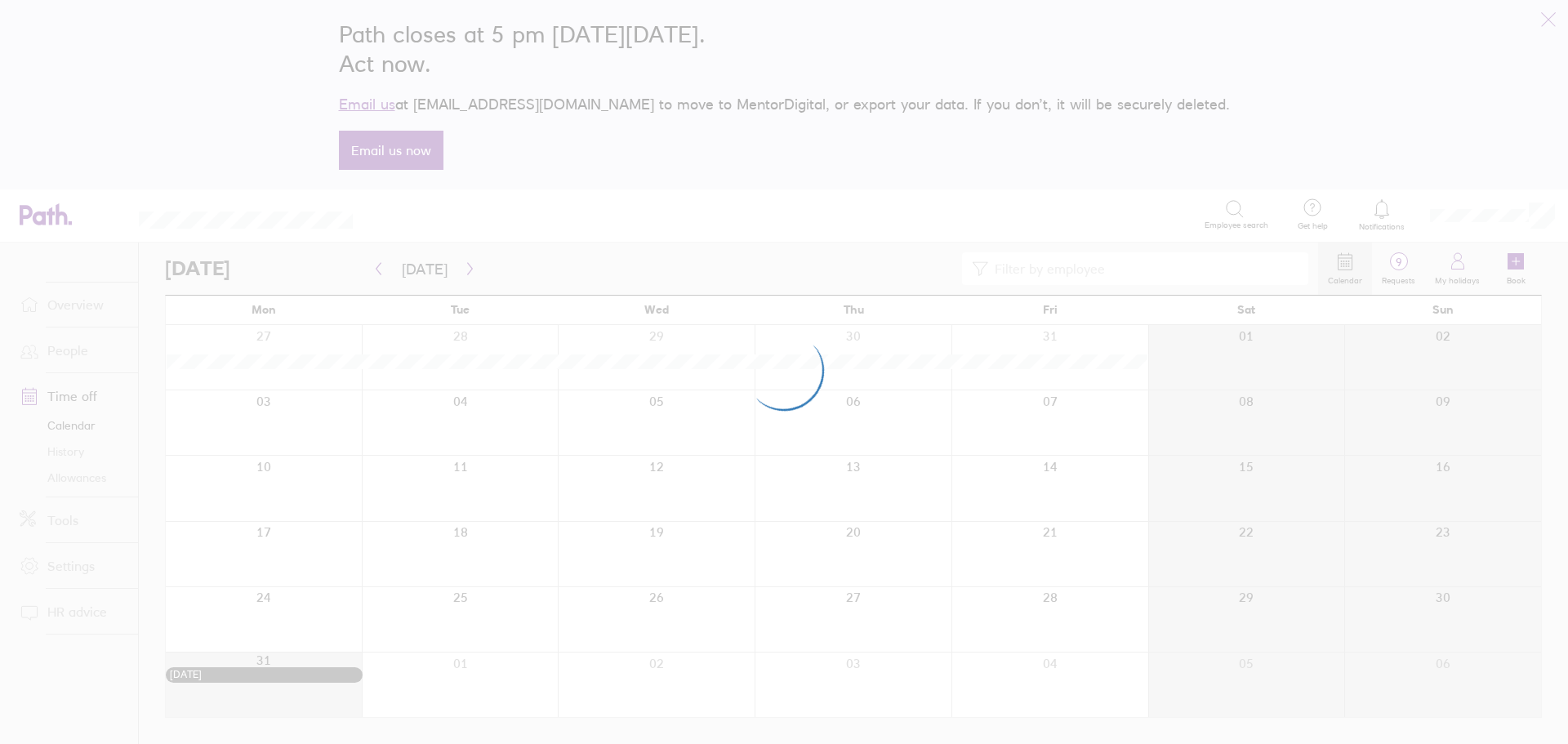
click at [1082, 276] on div at bounding box center [784, 372] width 1568 height 744
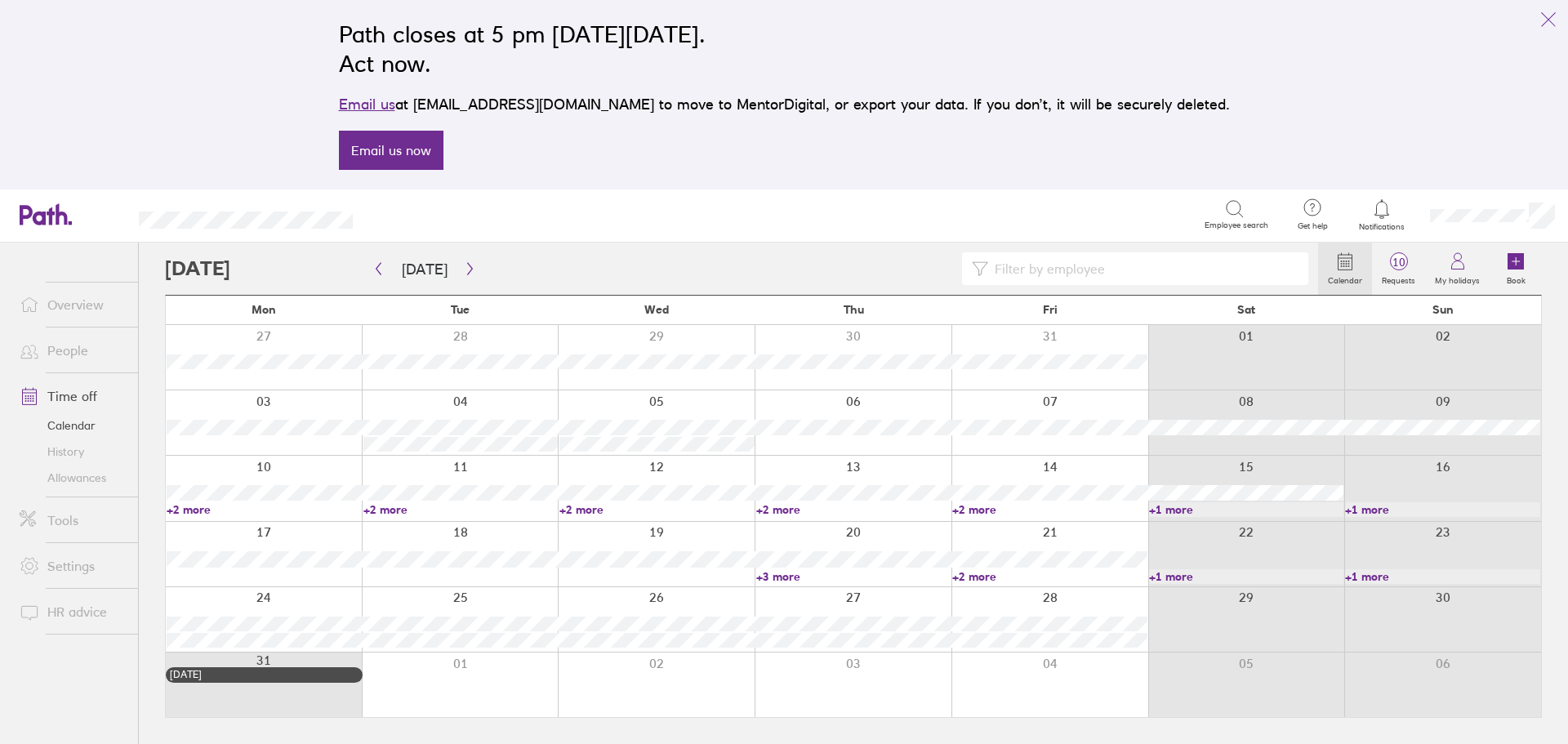
click at [1012, 278] on input at bounding box center [1143, 268] width 310 height 31
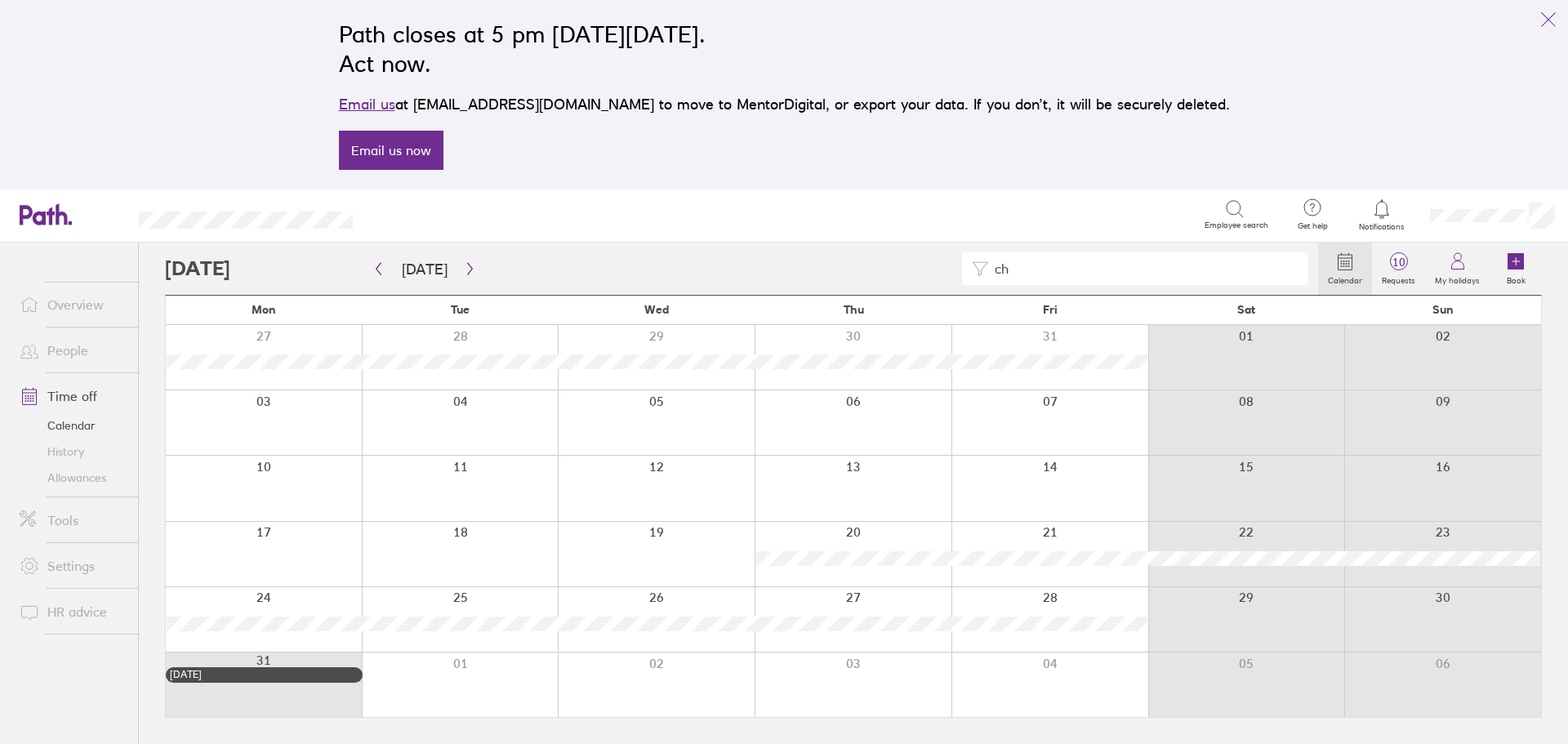
type input "c"
type input "a"
type input "k"
type input "r"
click at [467, 270] on icon "button" at bounding box center [469, 268] width 5 height 12
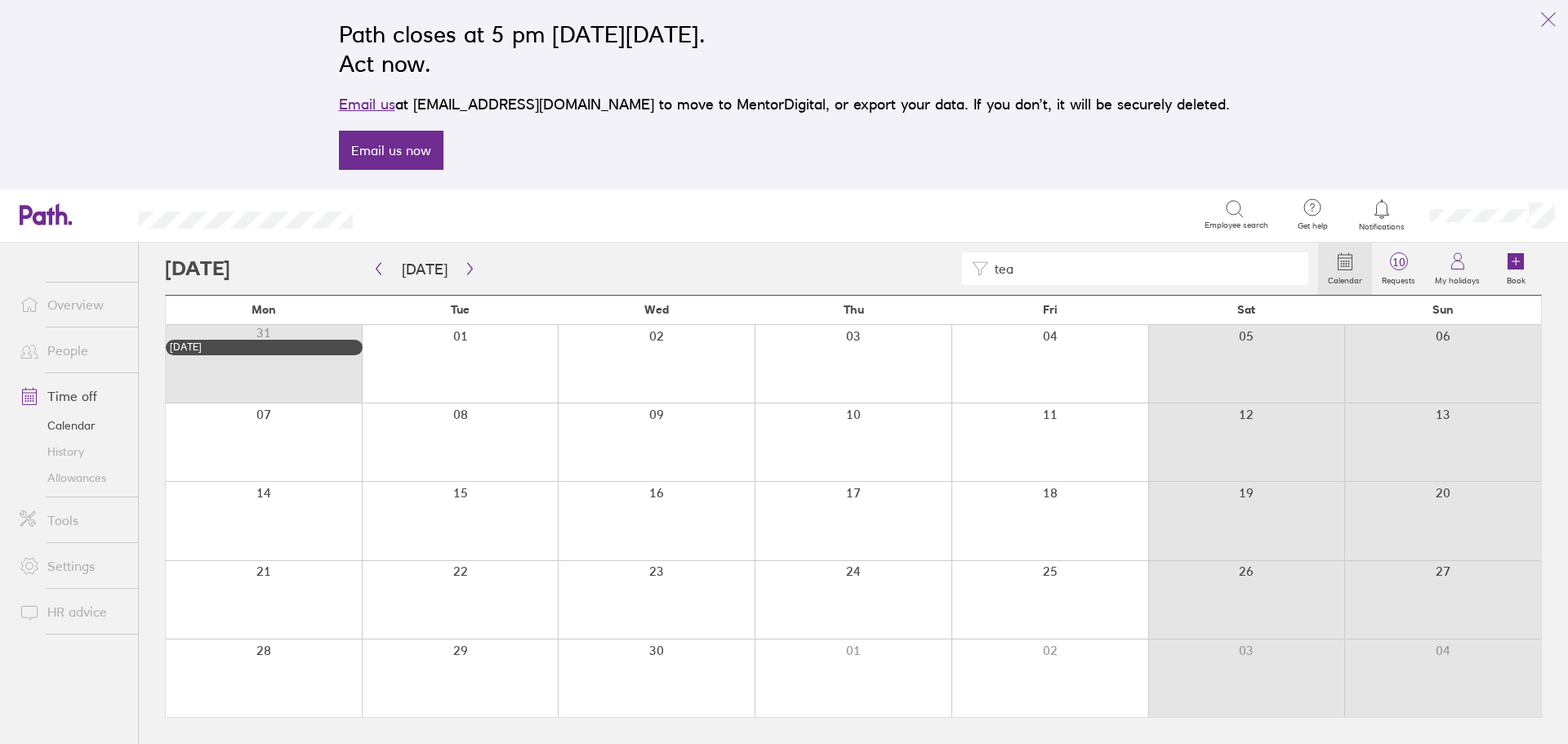
drag, startPoint x: 1056, startPoint y: 269, endPoint x: 948, endPoint y: 271, distance: 108.0
click at [948, 271] on div "tea" at bounding box center [741, 268] width 1153 height 33
type input "k"
type input "r"
type input "amb"
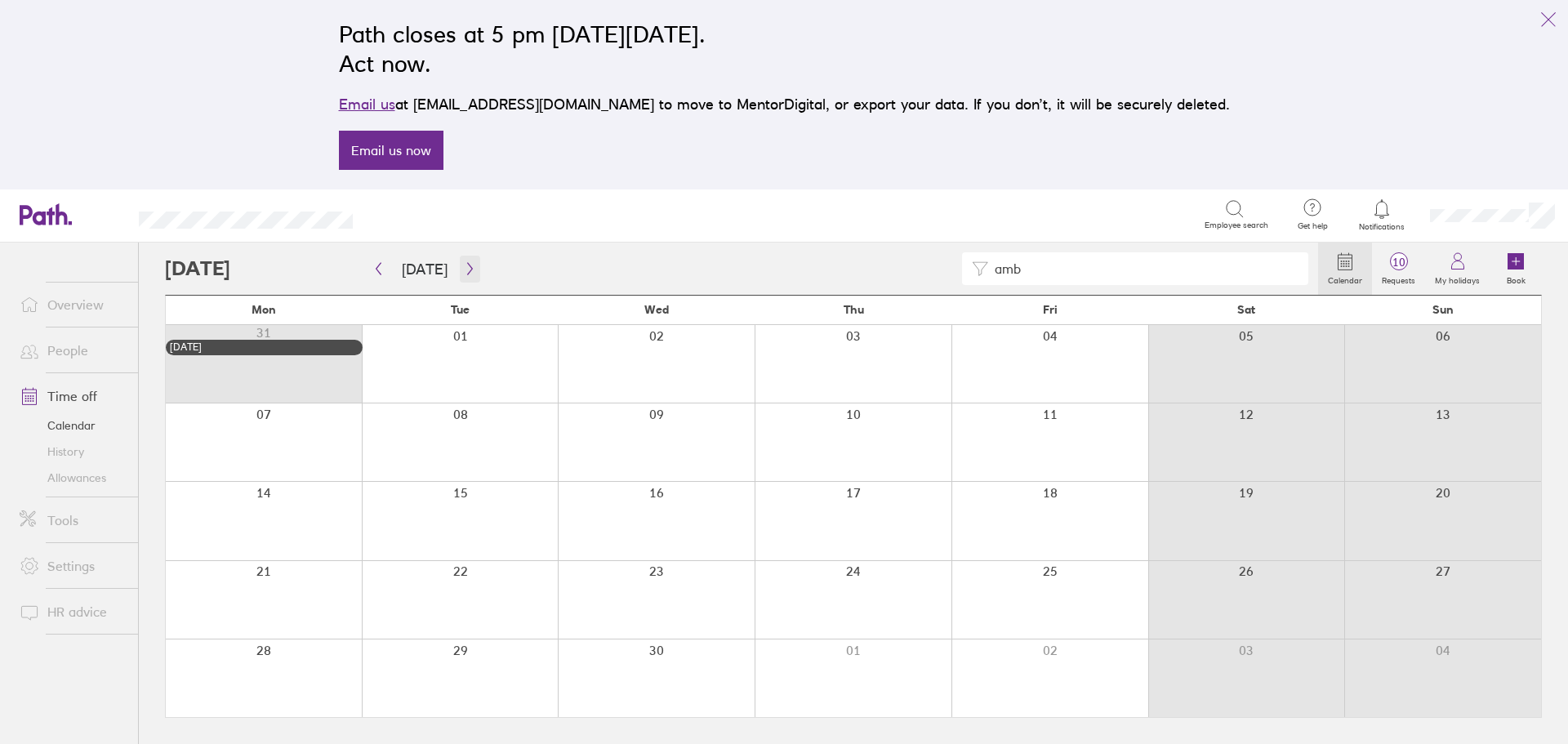
click at [463, 270] on icon "button" at bounding box center [469, 268] width 12 height 13
click at [1051, 262] on input "amb" at bounding box center [1143, 268] width 310 height 31
type input "a"
drag, startPoint x: 1046, startPoint y: 271, endPoint x: 937, endPoint y: 274, distance: 109.0
click at [937, 274] on div "chr" at bounding box center [741, 268] width 1153 height 33
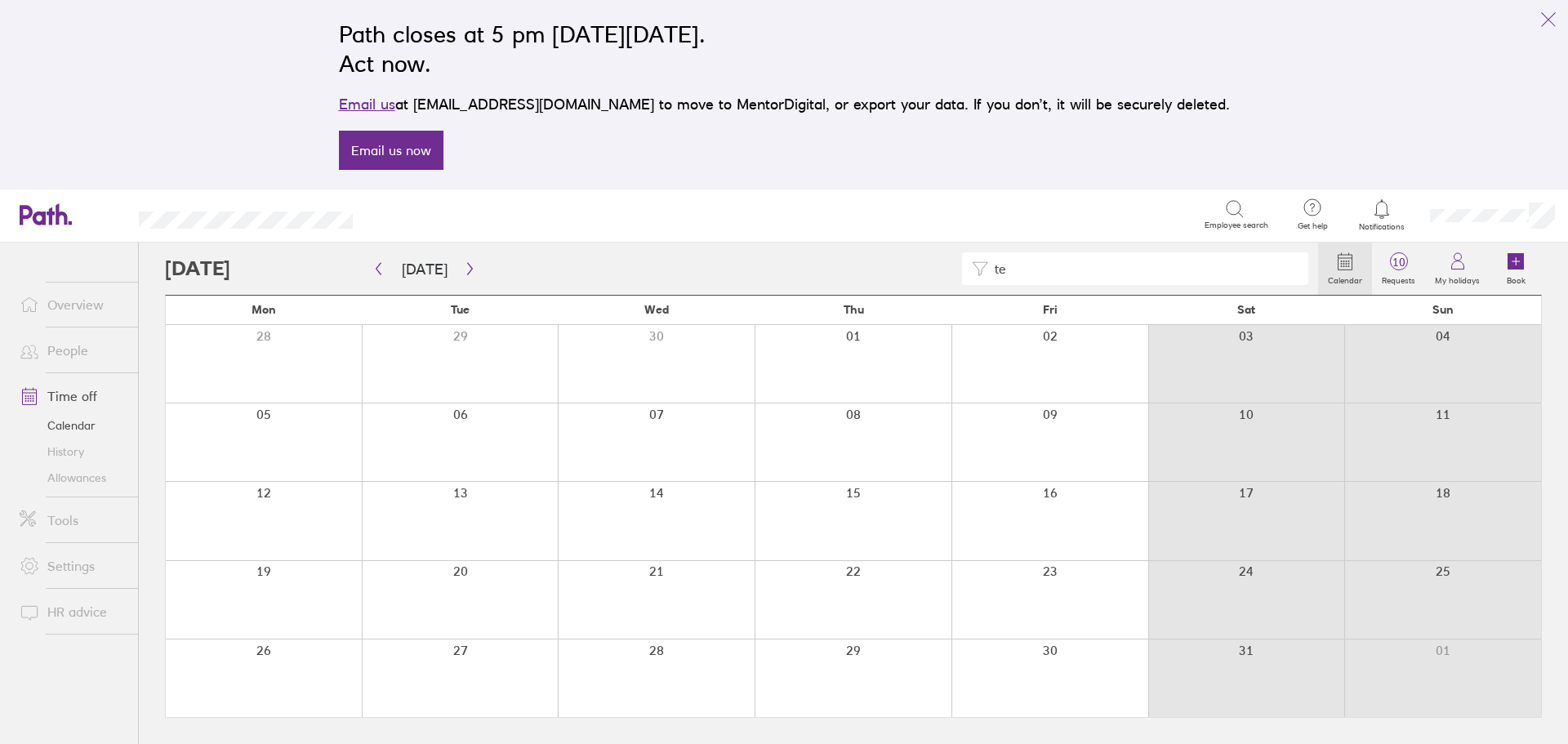
click at [481, 266] on div "te" at bounding box center [741, 268] width 1153 height 33
click at [473, 268] on button "button" at bounding box center [470, 268] width 20 height 27
drag, startPoint x: 1087, startPoint y: 255, endPoint x: 959, endPoint y: 273, distance: 129.3
click at [964, 267] on div "te" at bounding box center [1135, 268] width 346 height 33
type input "k"
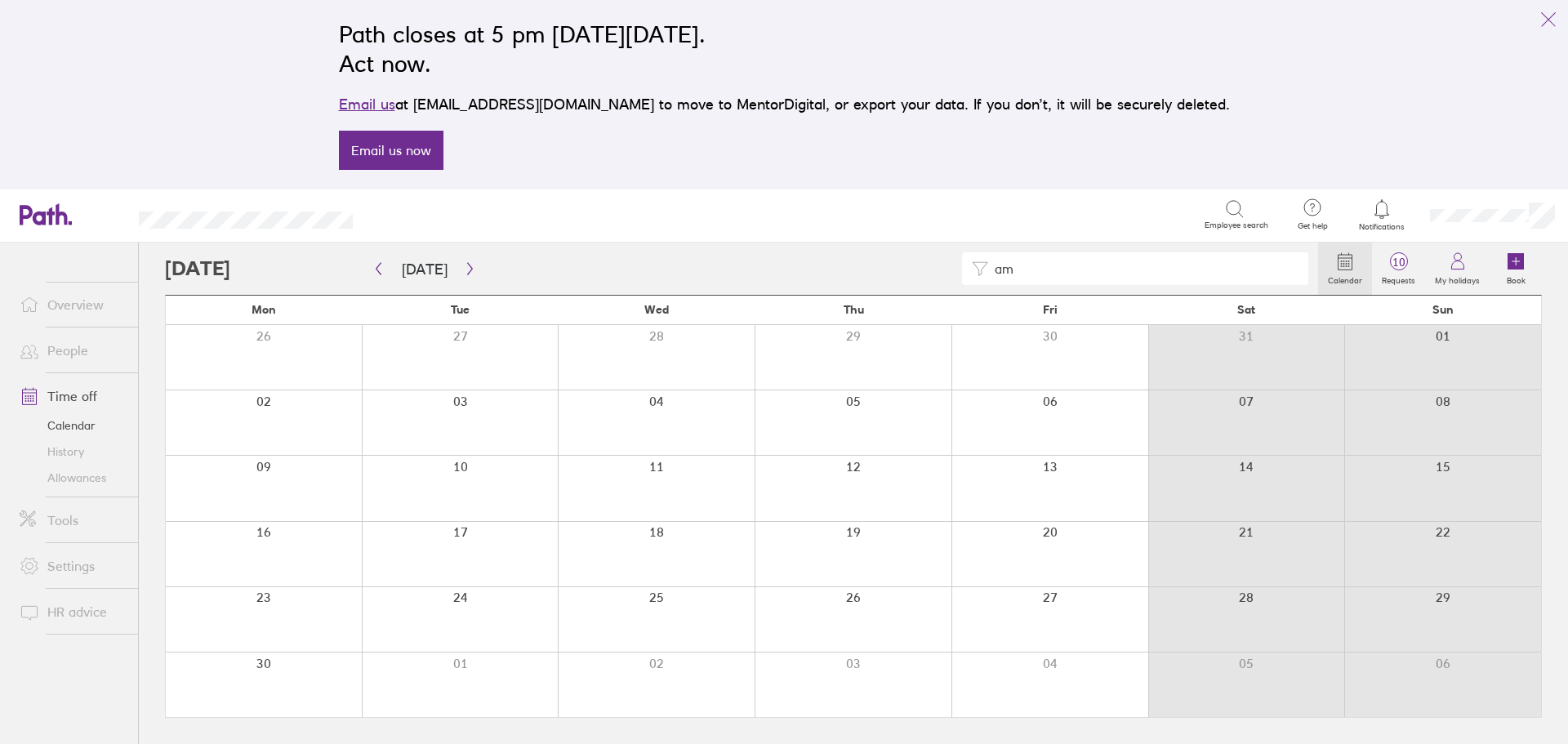
type input "a"
type input "r"
type input "c"
click at [460, 268] on button "button" at bounding box center [470, 268] width 20 height 27
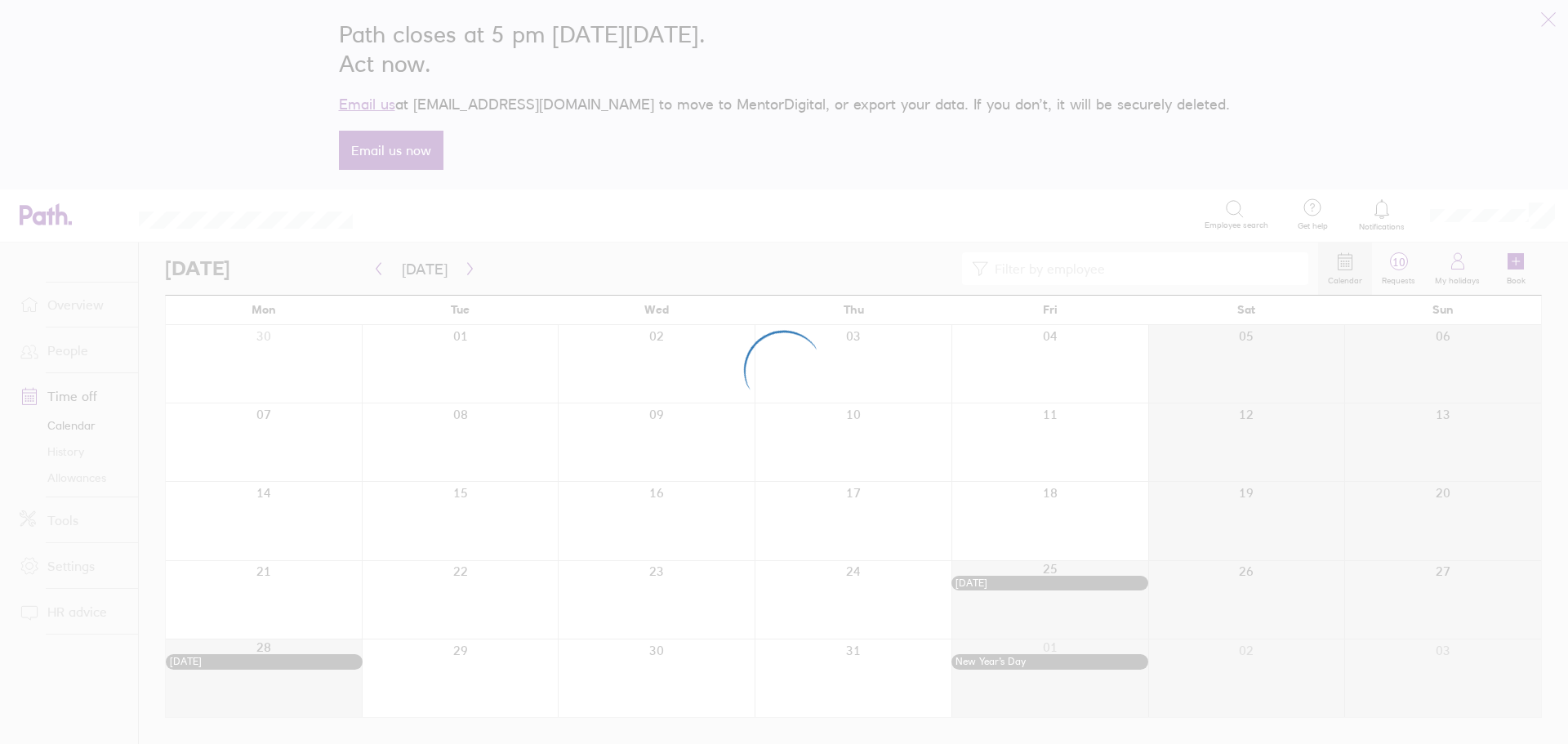
click at [1051, 278] on div at bounding box center [784, 372] width 1568 height 744
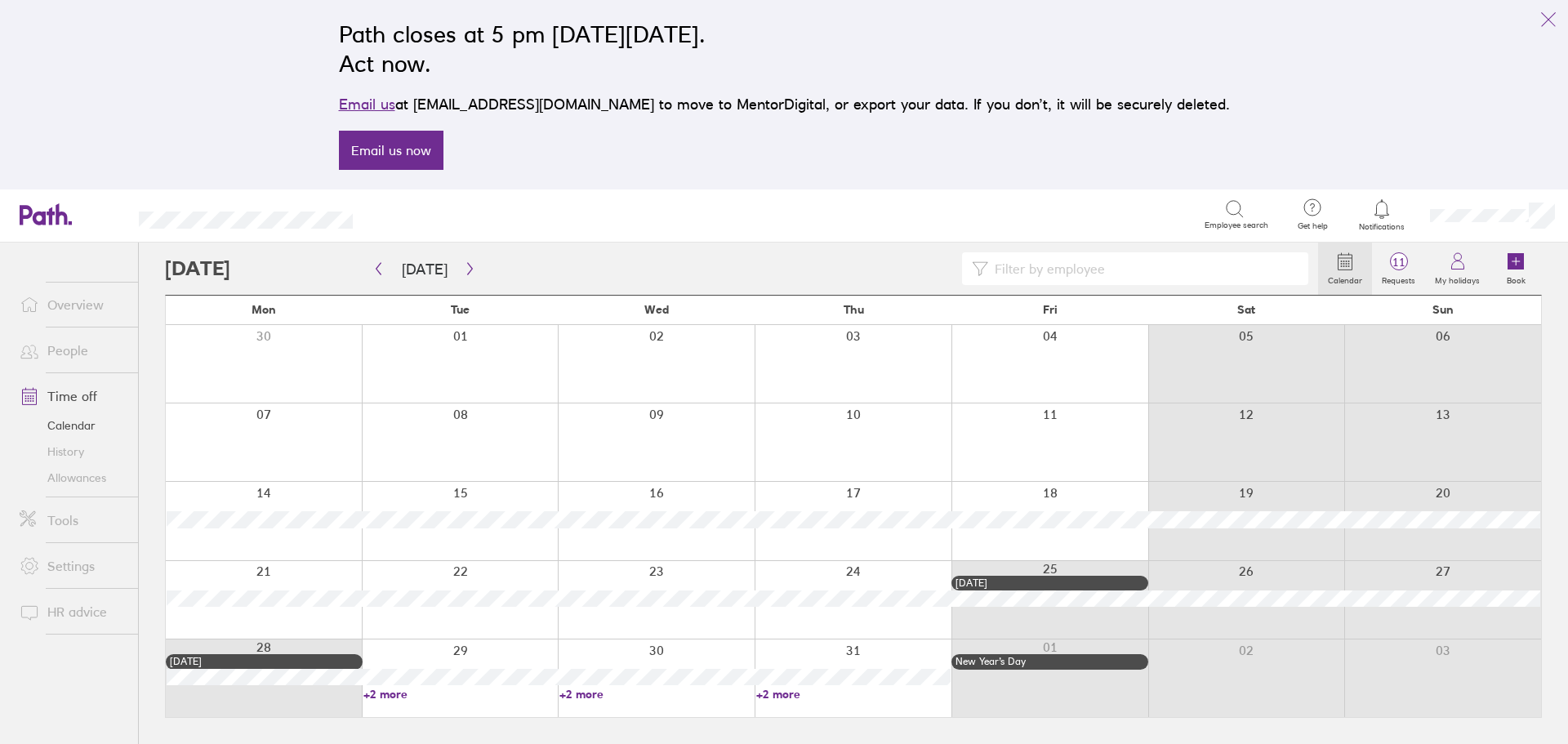
click at [1042, 270] on input at bounding box center [1143, 268] width 310 height 31
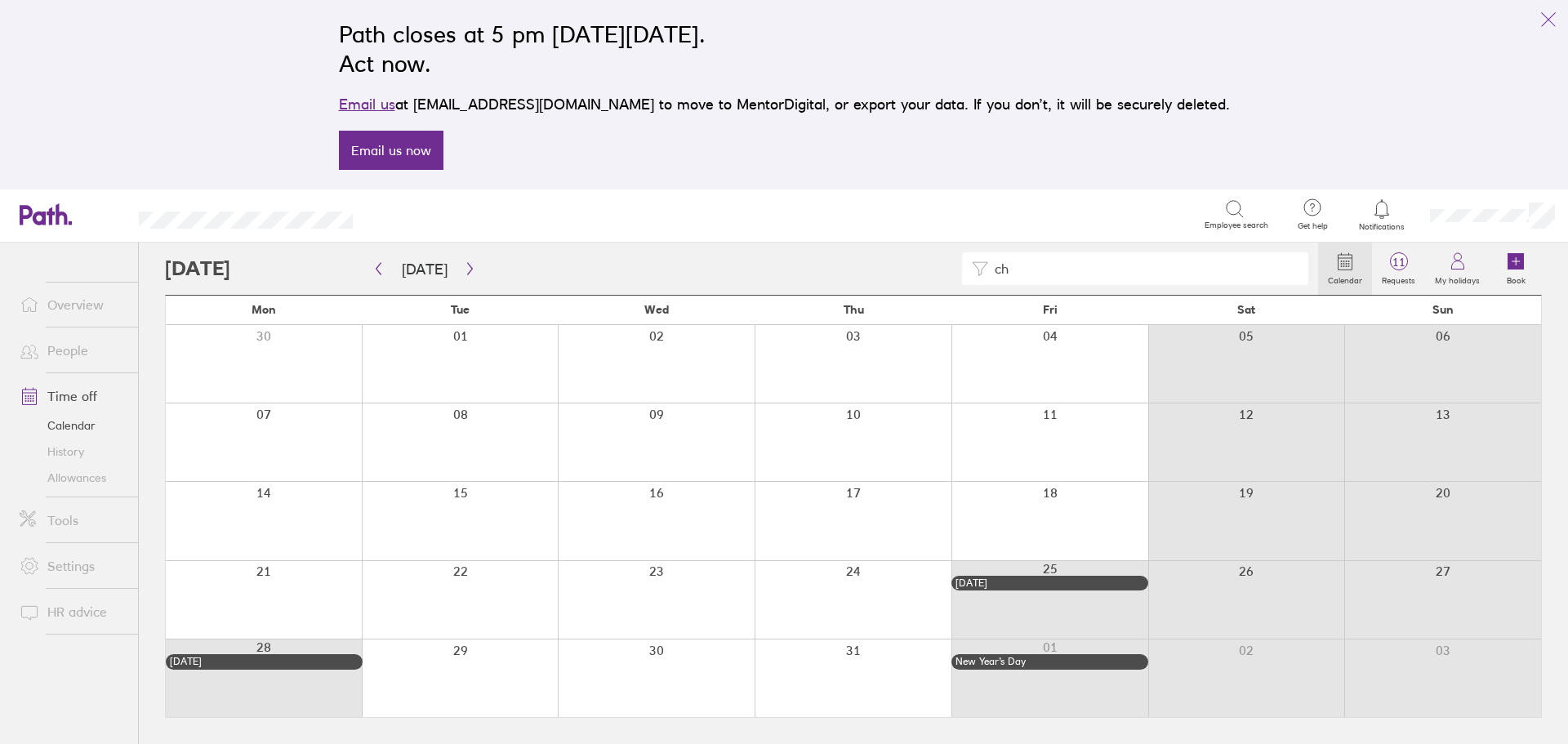
type input "c"
type input "t"
type input "k"
type input "a"
type input "re"
